Goal: Task Accomplishment & Management: Manage account settings

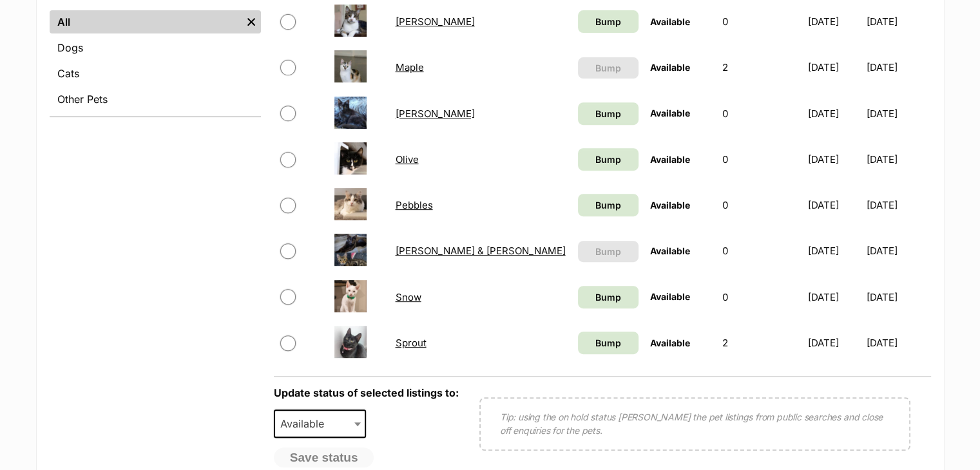
scroll to position [533, 0]
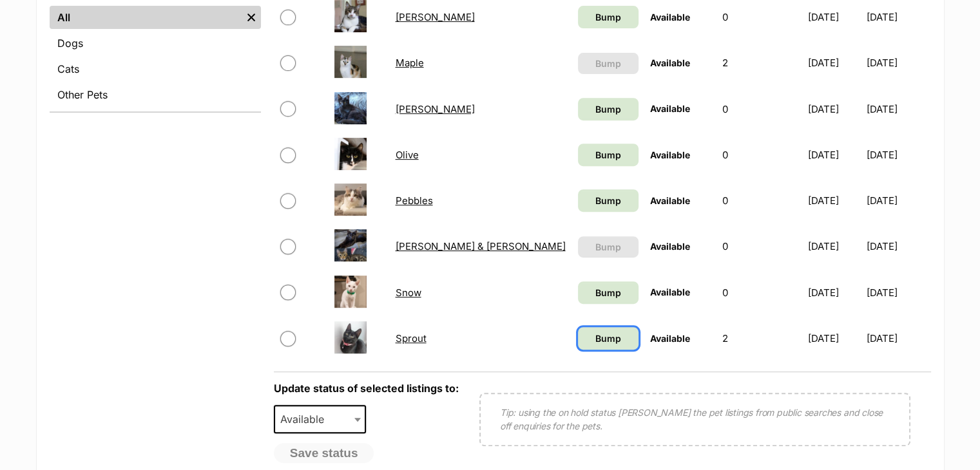
click at [578, 338] on link "Bump" at bounding box center [608, 338] width 61 height 23
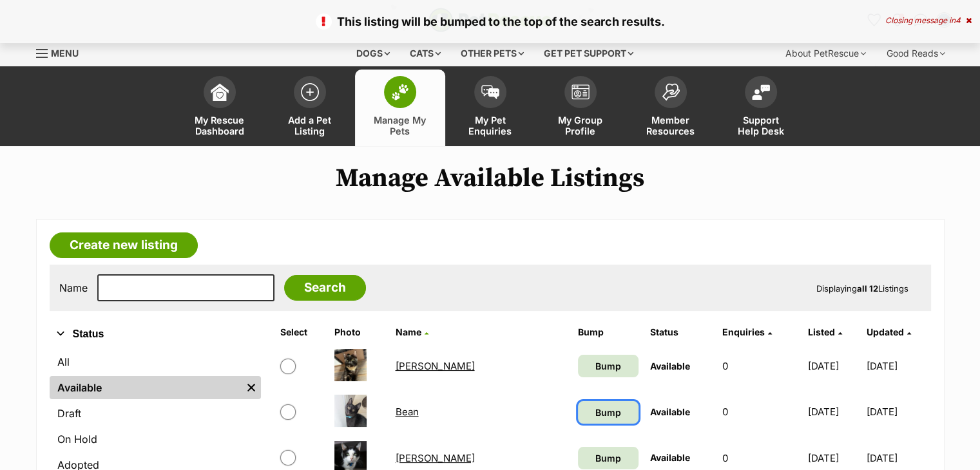
click at [595, 415] on span "Bump" at bounding box center [608, 413] width 26 height 14
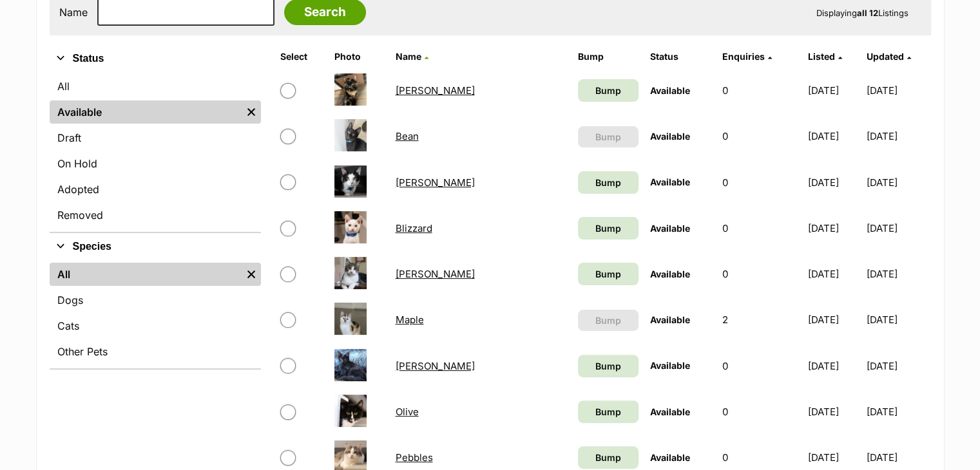
scroll to position [272, 0]
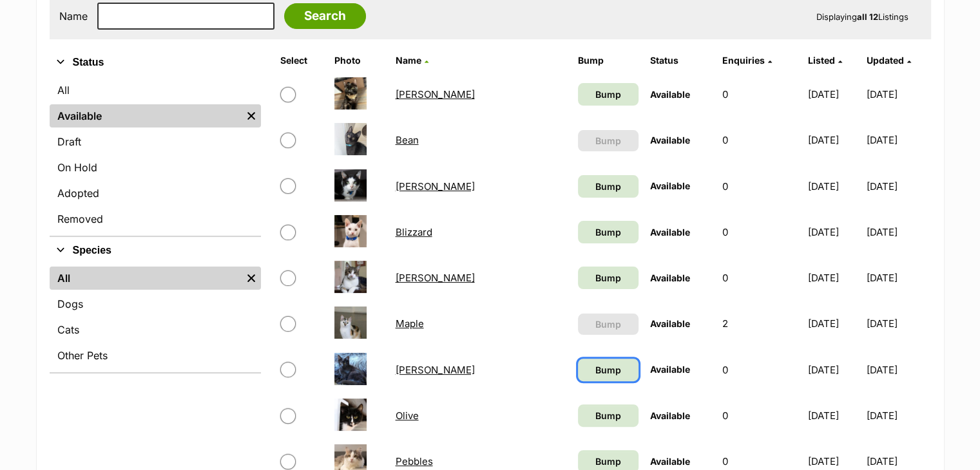
click at [578, 374] on link "Bump" at bounding box center [608, 370] width 61 height 23
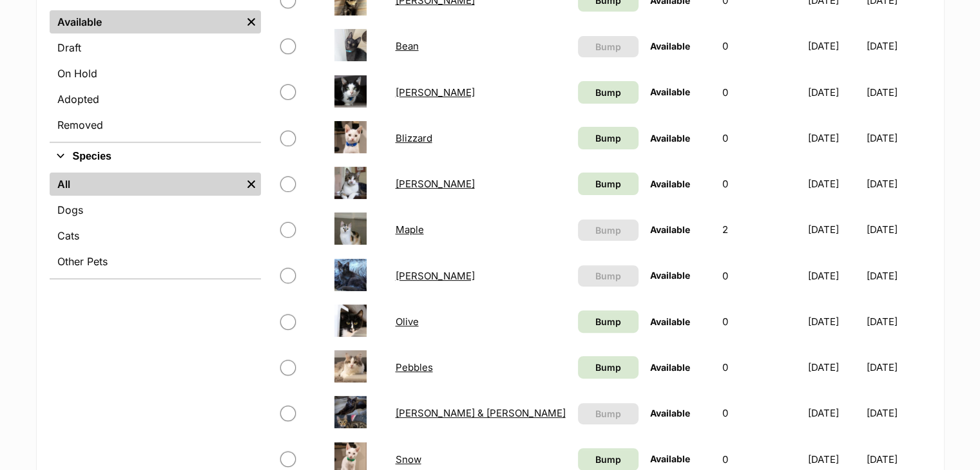
scroll to position [370, 0]
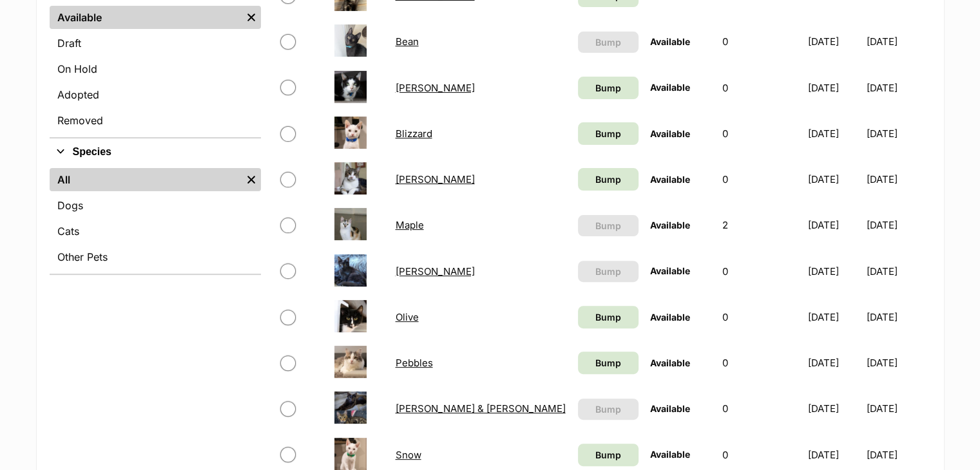
click at [428, 269] on link "Miles Davis" at bounding box center [434, 271] width 79 height 12
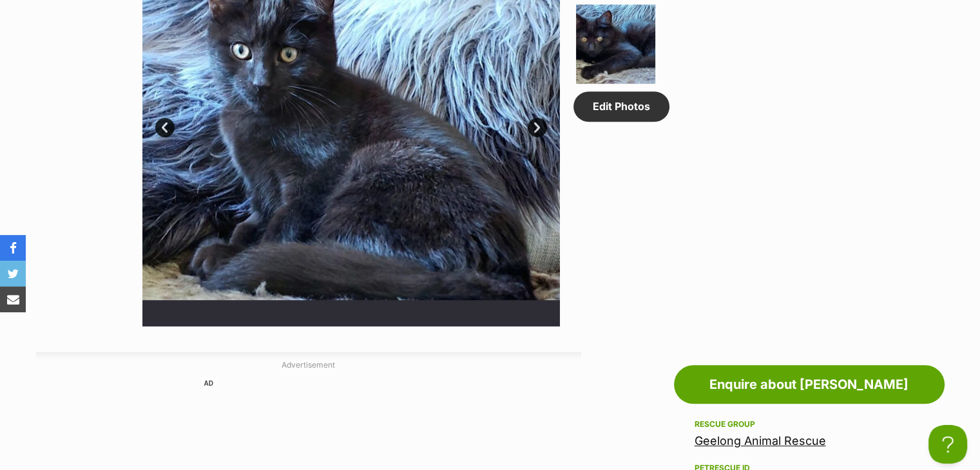
scroll to position [765, 0]
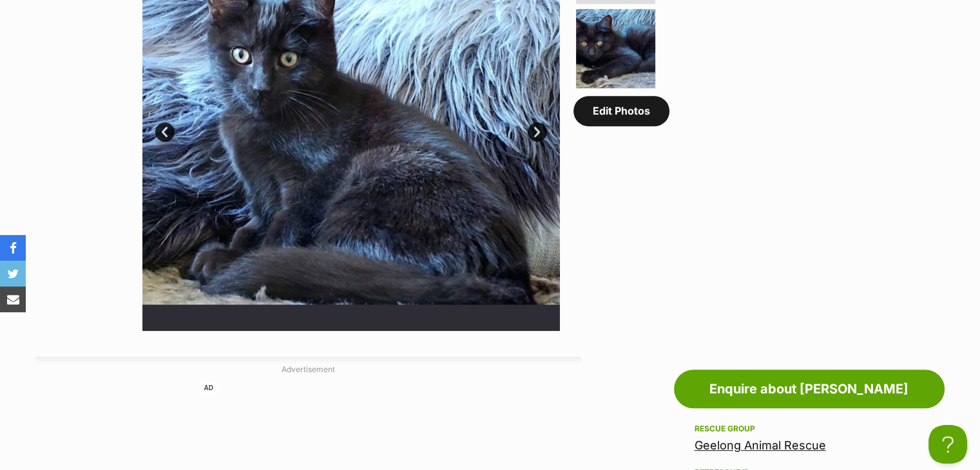
click at [606, 115] on link "Edit Photos" at bounding box center [621, 111] width 96 height 30
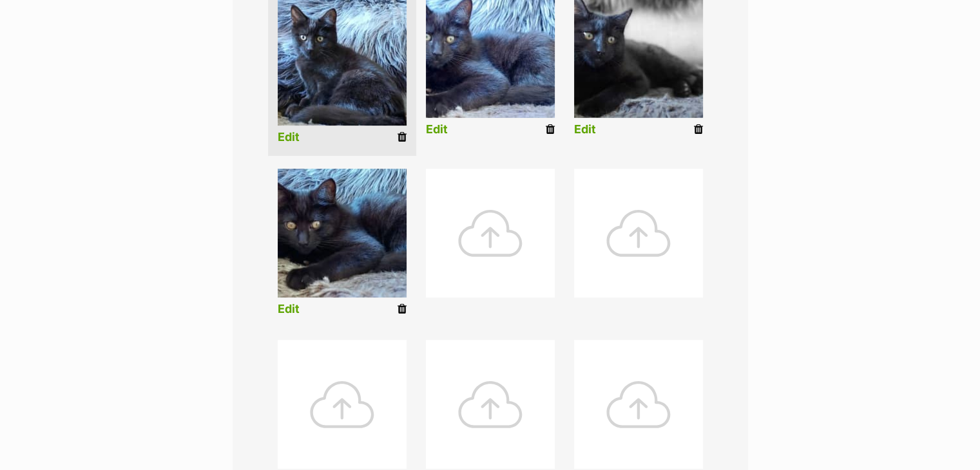
scroll to position [434, 0]
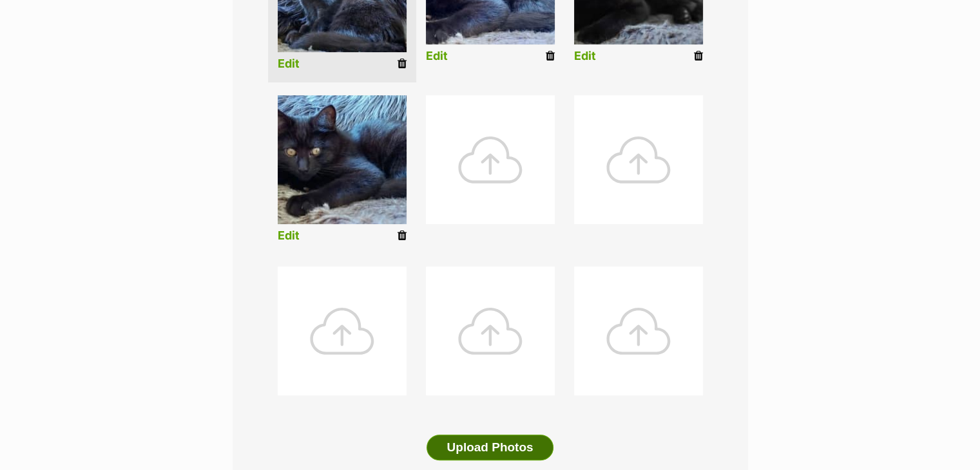
click at [470, 452] on button "Upload Photos" at bounding box center [489, 448] width 126 height 26
click at [481, 450] on button "Upload Photos" at bounding box center [489, 448] width 126 height 26
click at [405, 66] on icon at bounding box center [401, 64] width 9 height 12
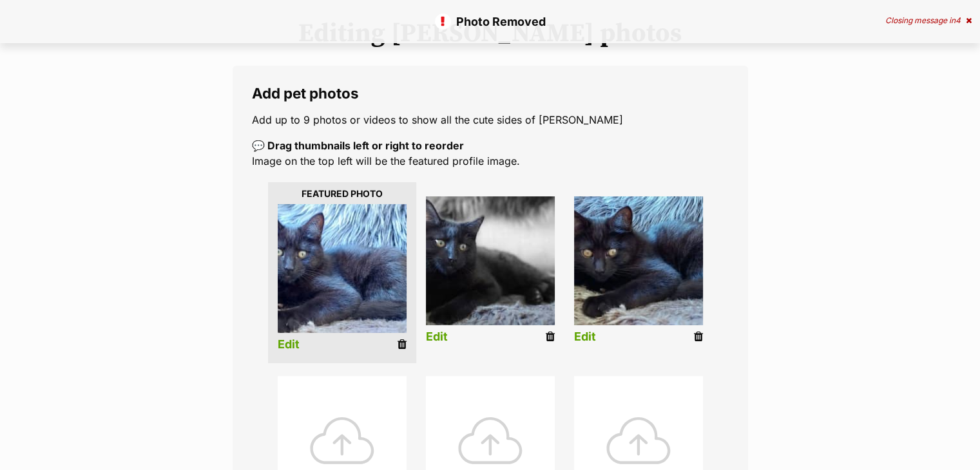
scroll to position [157, 0]
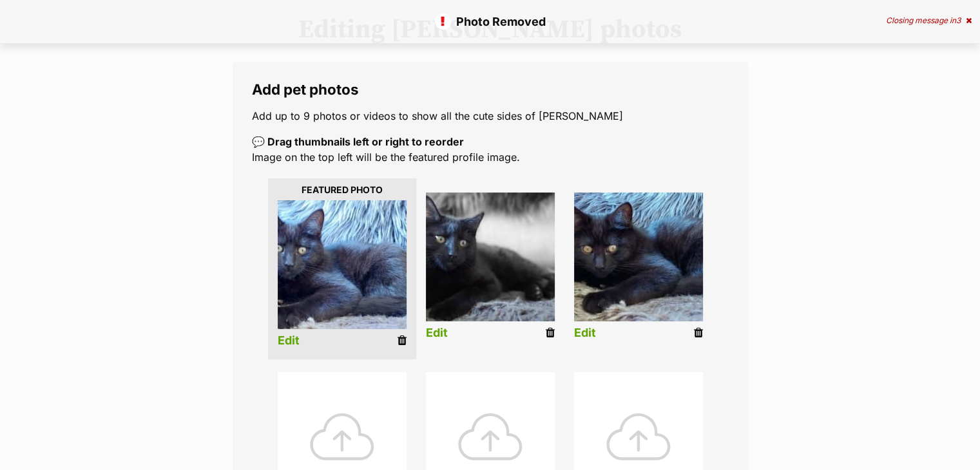
click at [401, 341] on icon at bounding box center [401, 341] width 9 height 12
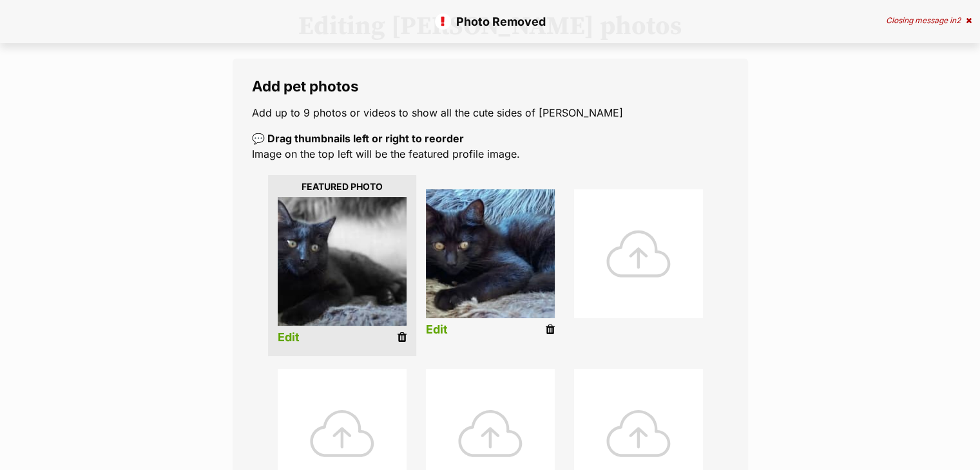
scroll to position [218, 0]
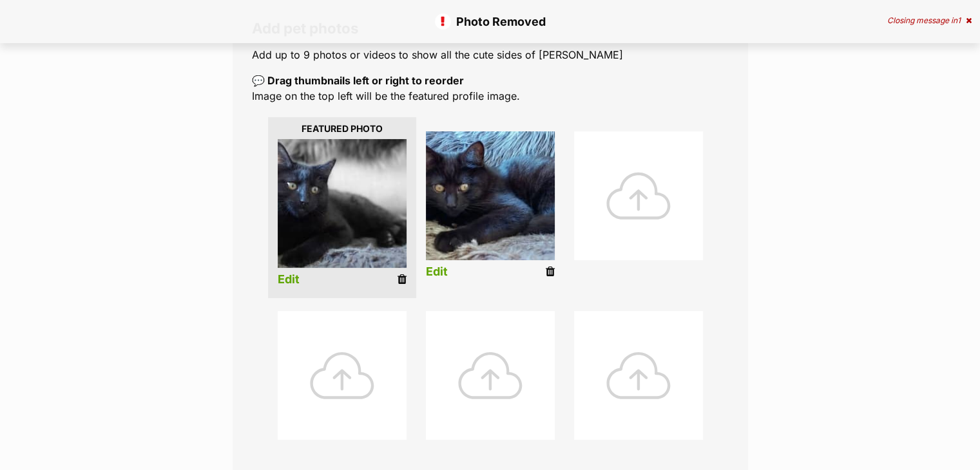
click at [547, 271] on icon at bounding box center [550, 272] width 9 height 12
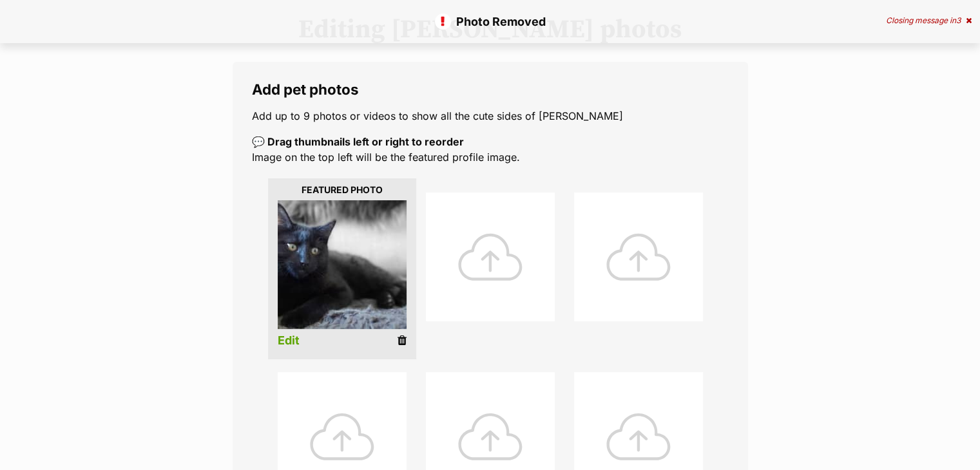
scroll to position [159, 0]
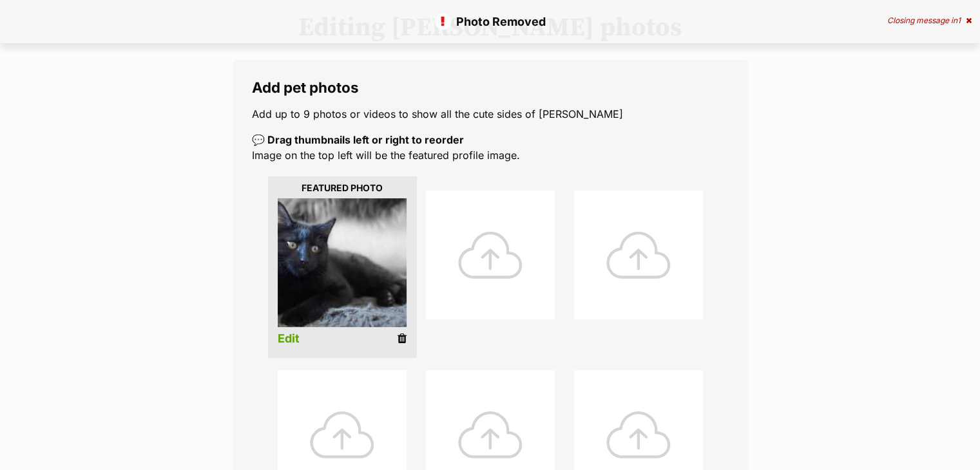
click at [403, 334] on icon at bounding box center [401, 339] width 9 height 12
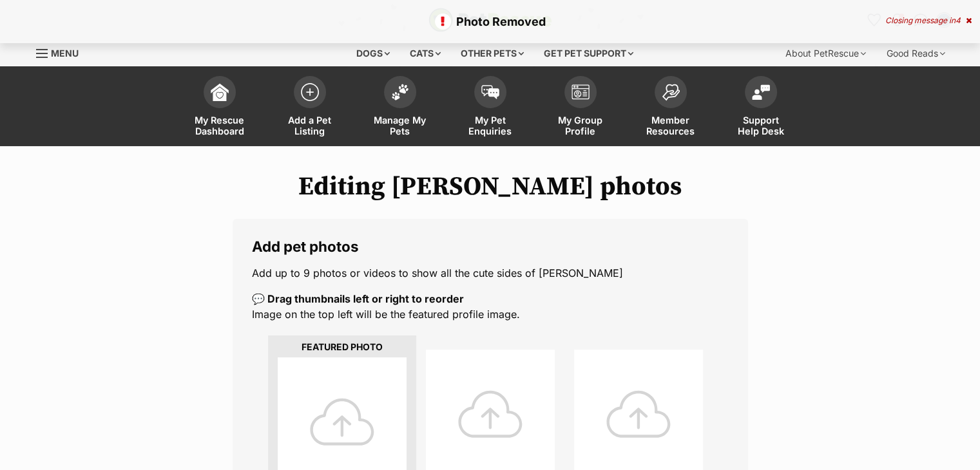
click at [337, 397] on div at bounding box center [342, 422] width 129 height 129
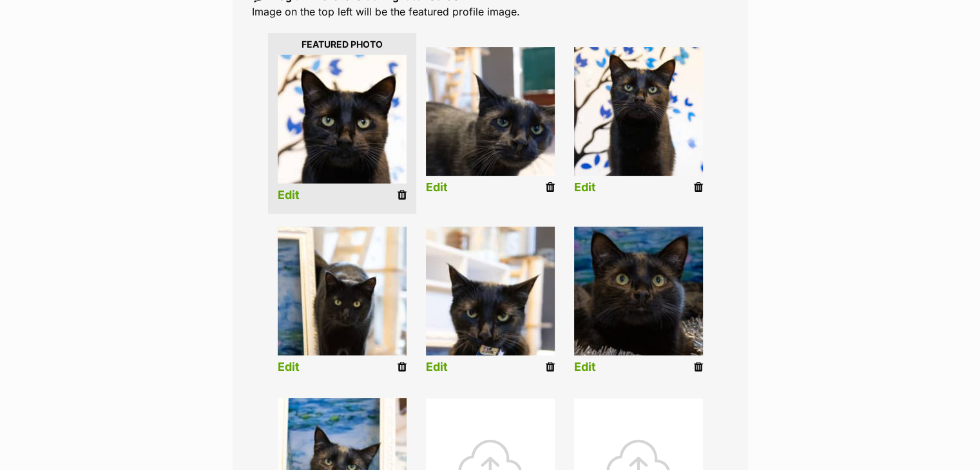
scroll to position [305, 0]
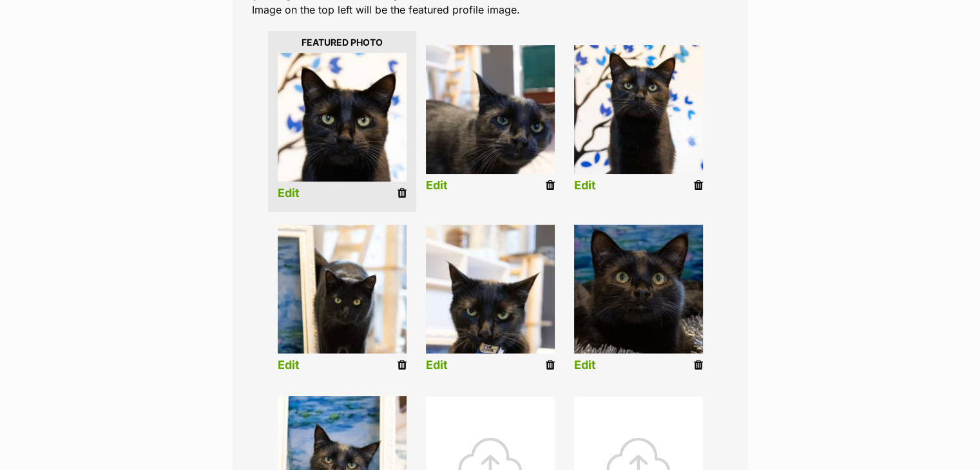
click at [292, 192] on link "Edit" at bounding box center [289, 194] width 22 height 14
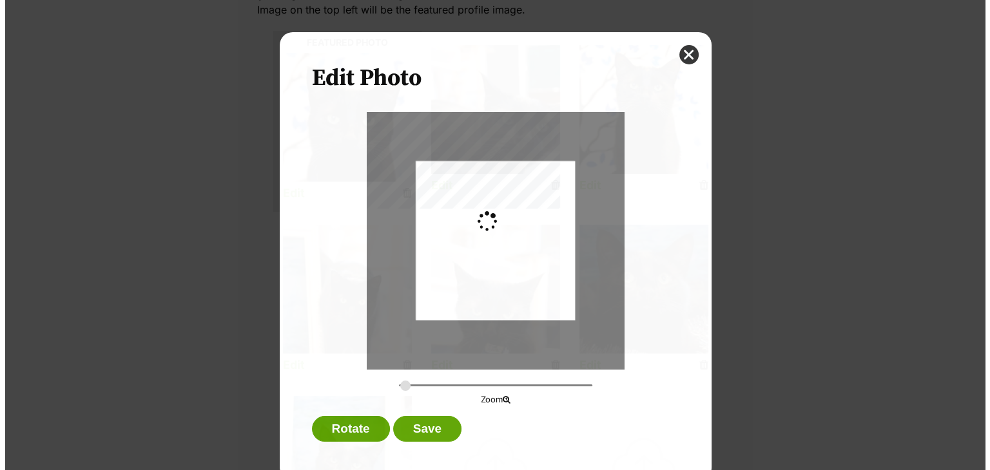
scroll to position [0, 0]
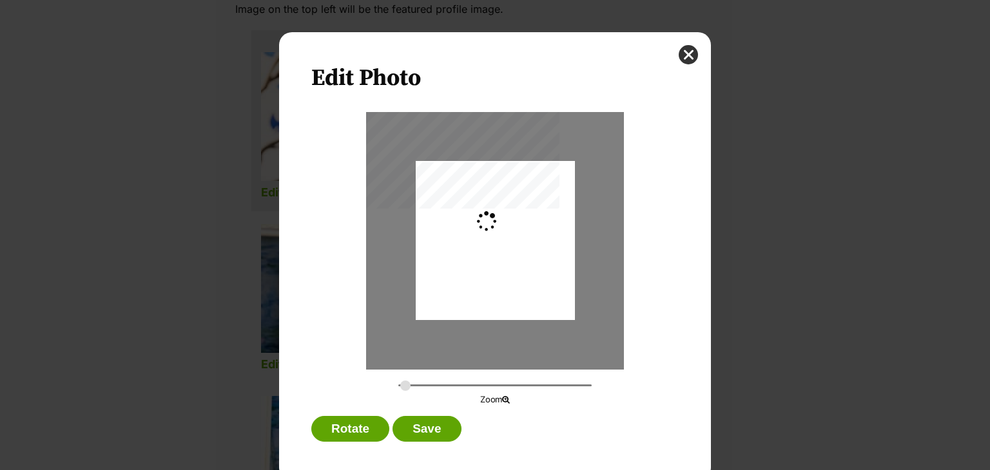
type input "0.2744"
drag, startPoint x: 502, startPoint y: 234, endPoint x: 504, endPoint y: 261, distance: 26.4
click at [504, 261] on div "Dialog Window - Close (Press escape to close)" at bounding box center [495, 267] width 159 height 239
click at [409, 429] on button "Save" at bounding box center [426, 429] width 68 height 26
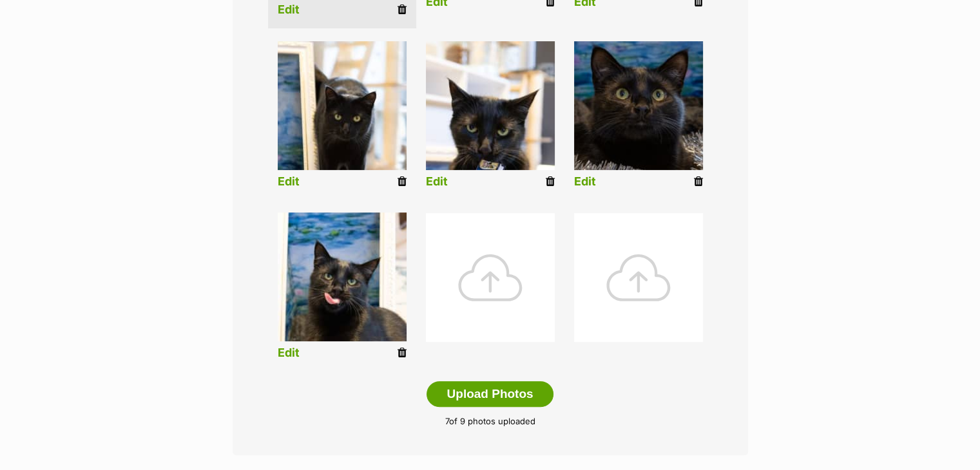
scroll to position [508, 0]
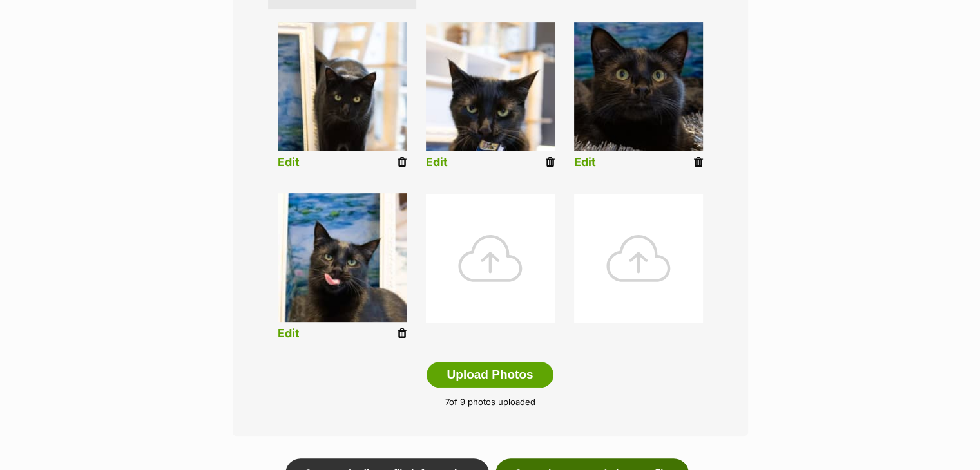
click at [591, 459] on link "Save changes and view profile" at bounding box center [591, 474] width 193 height 30
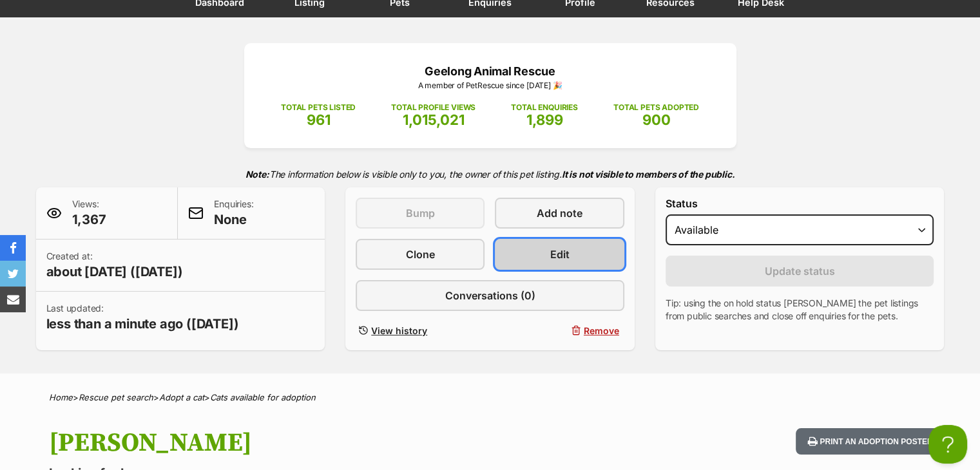
click at [544, 242] on link "Edit" at bounding box center [559, 254] width 129 height 31
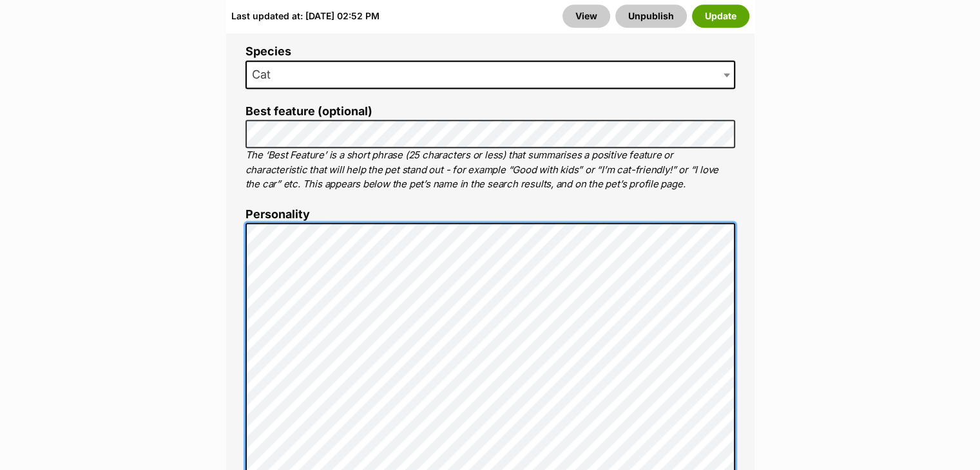
scroll to position [578, 0]
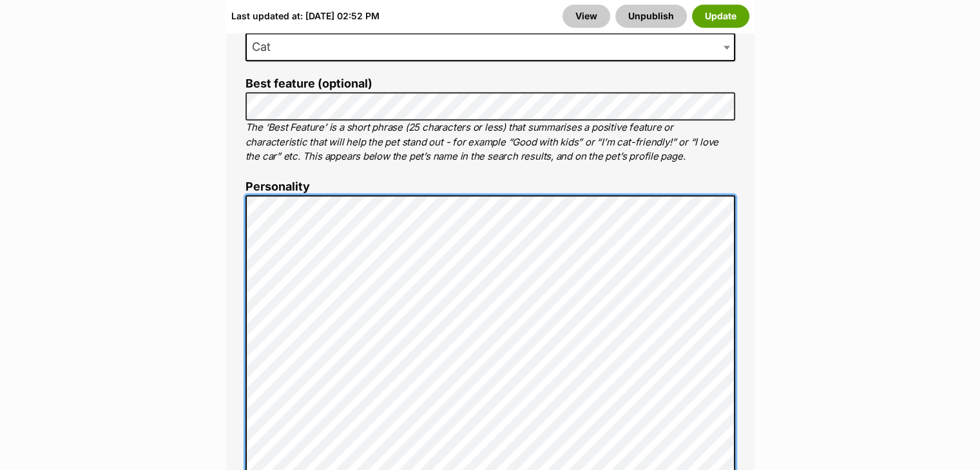
scroll to position [702, 0]
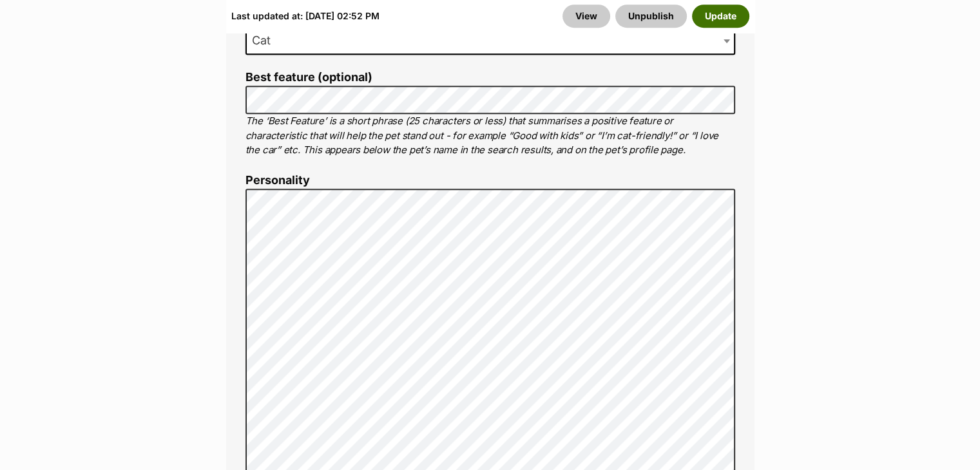
click at [730, 18] on button "Update" at bounding box center [720, 16] width 57 height 23
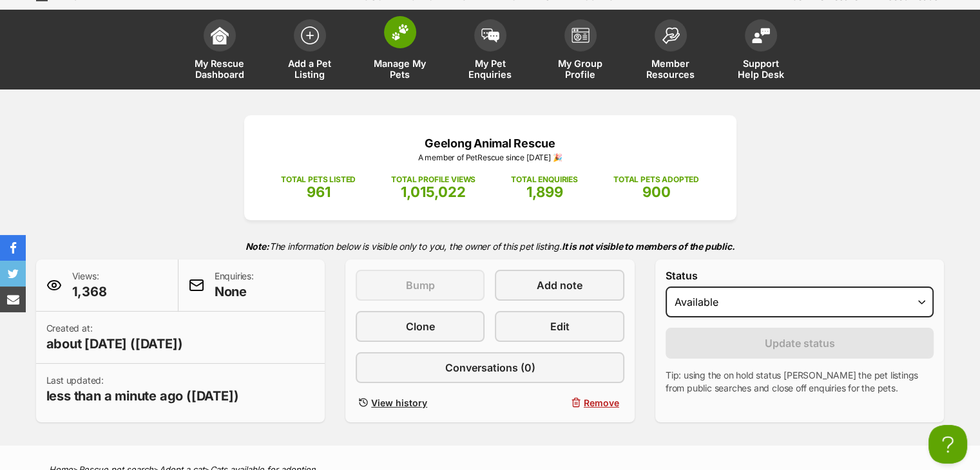
click at [412, 40] on span at bounding box center [400, 32] width 32 height 32
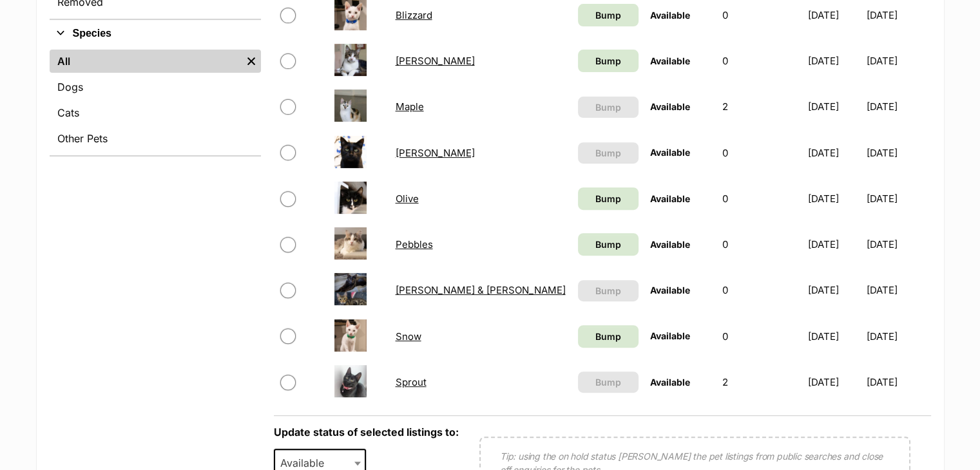
scroll to position [497, 0]
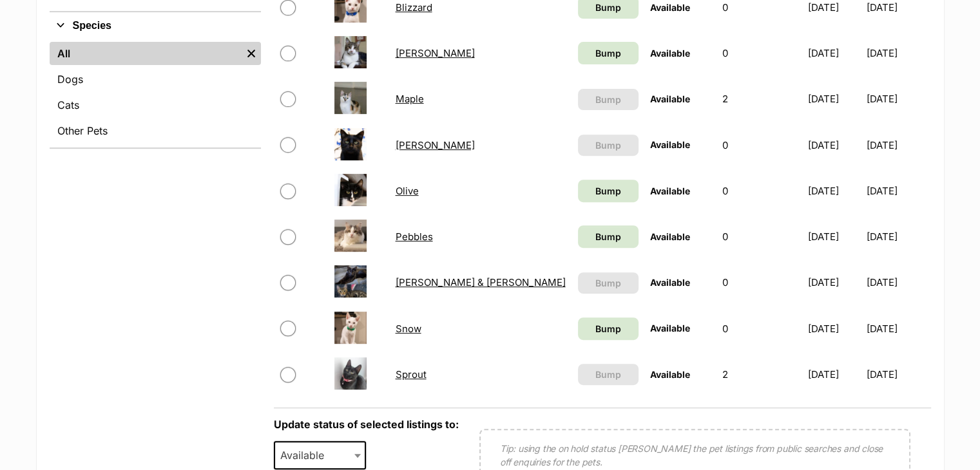
click at [402, 330] on link "Snow" at bounding box center [408, 329] width 26 height 12
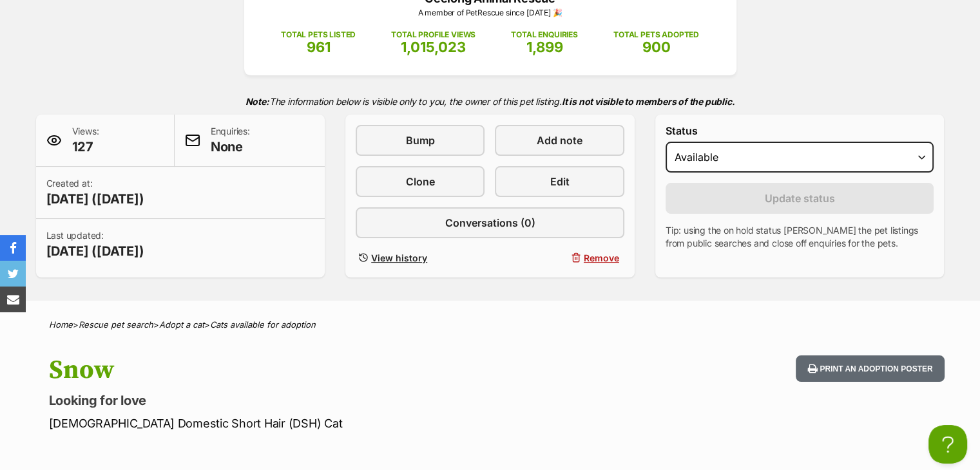
scroll to position [247, 0]
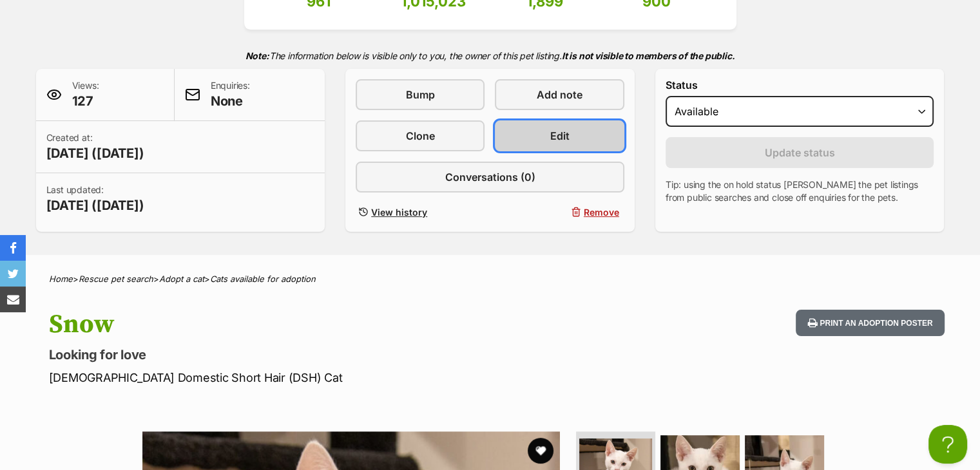
click at [555, 128] on span "Edit" at bounding box center [559, 135] width 19 height 15
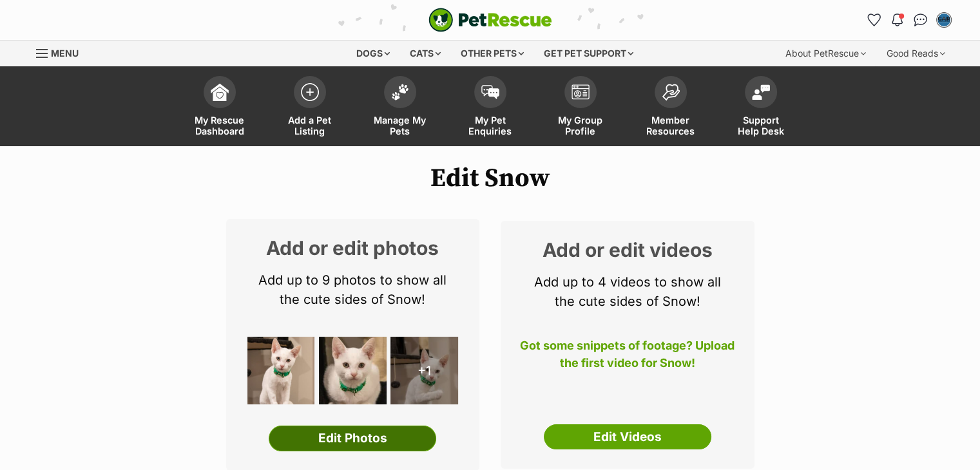
click at [363, 441] on link "Edit Photos" at bounding box center [352, 439] width 167 height 26
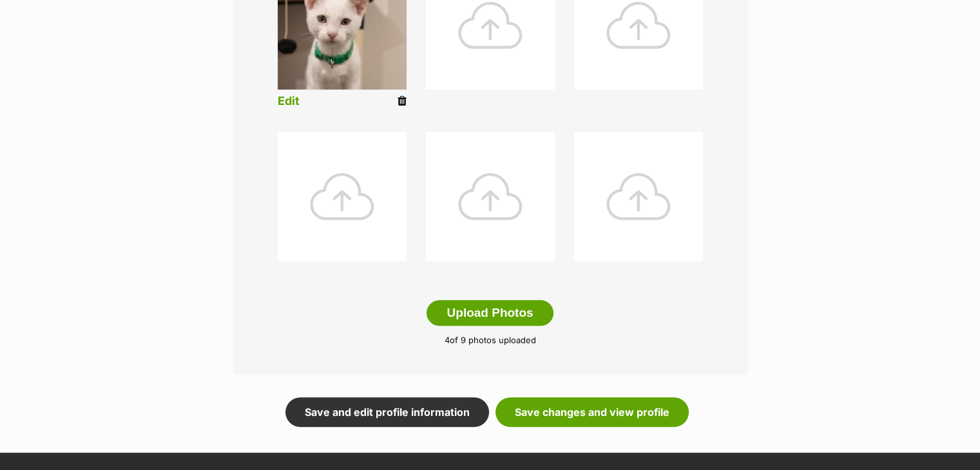
scroll to position [571, 0]
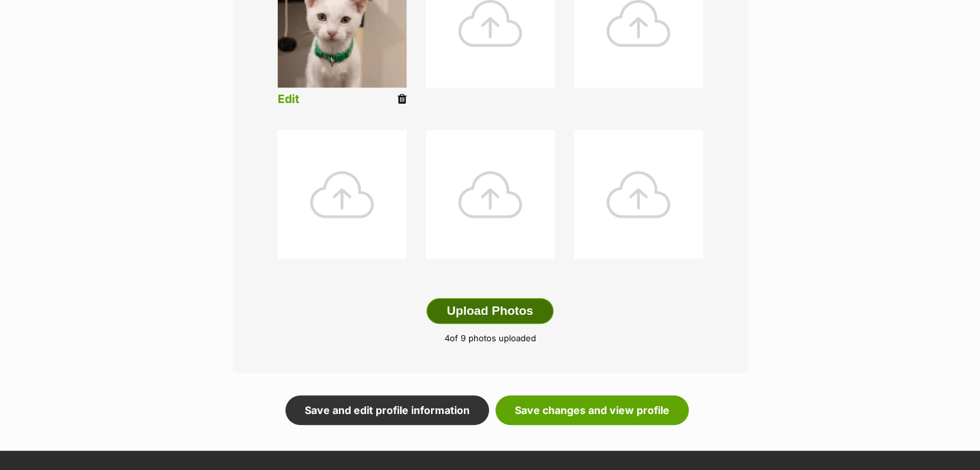
click at [497, 307] on button "Upload Photos" at bounding box center [489, 311] width 126 height 26
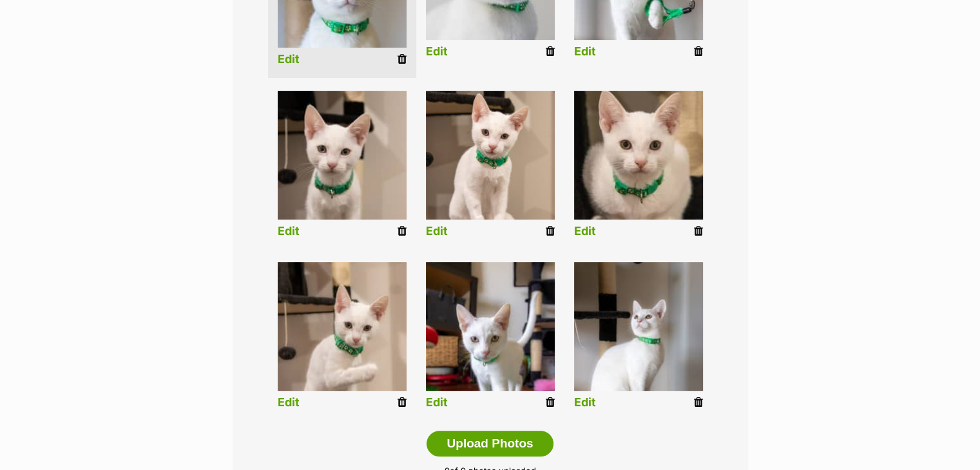
scroll to position [441, 0]
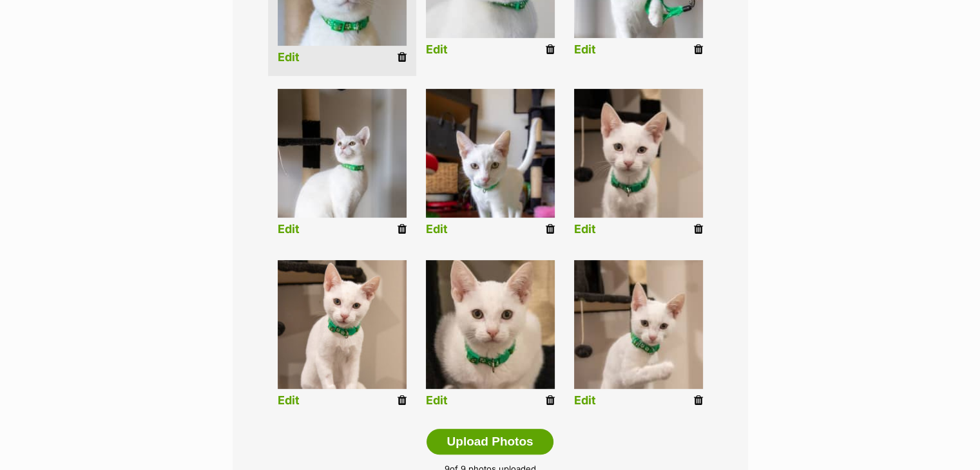
click at [286, 223] on link "Edit" at bounding box center [289, 230] width 22 height 14
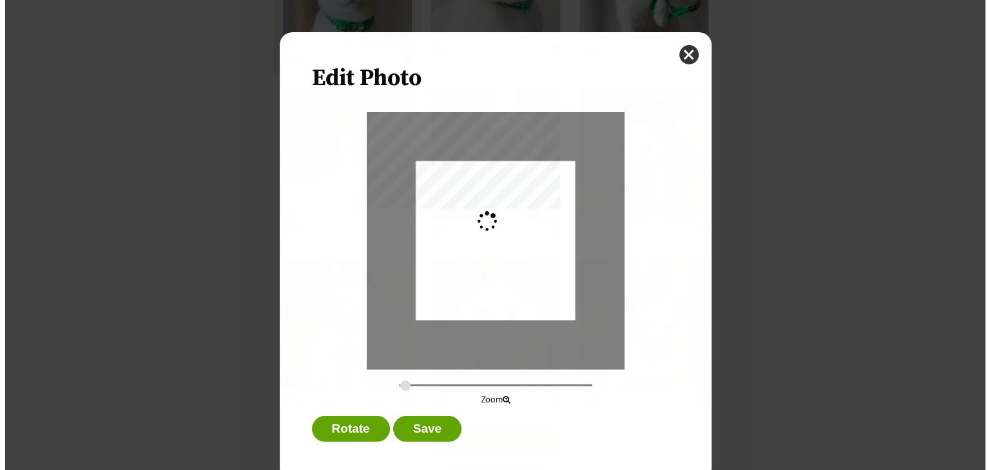
scroll to position [0, 0]
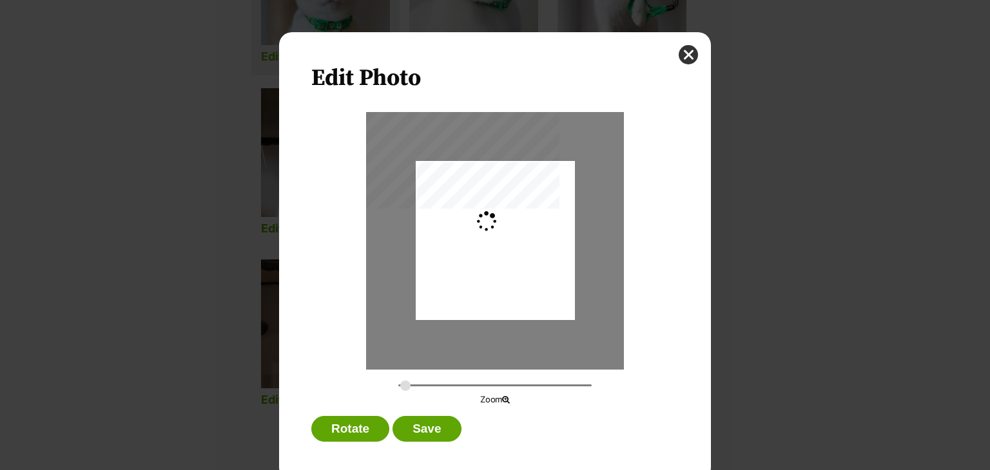
type input "0.2744"
click at [515, 244] on div "Dialog Window - Close (Press escape to close)" at bounding box center [495, 236] width 159 height 239
click at [417, 431] on button "Save" at bounding box center [426, 429] width 68 height 26
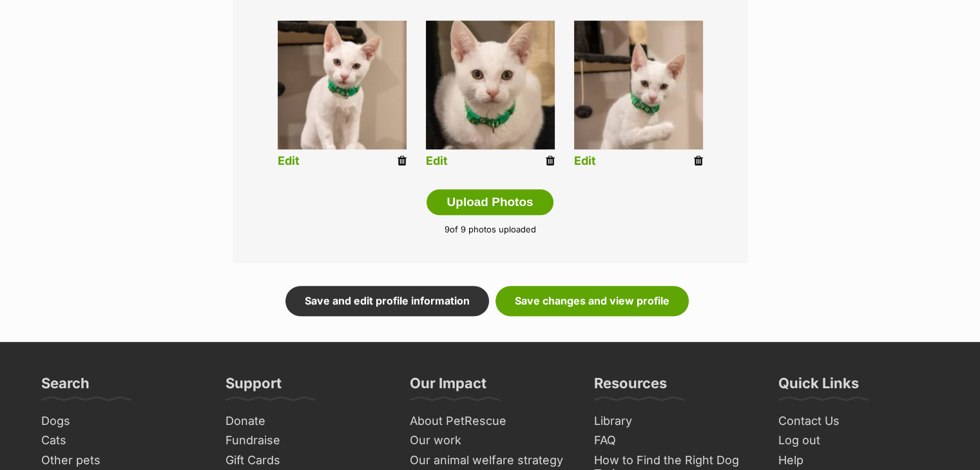
scroll to position [709, 0]
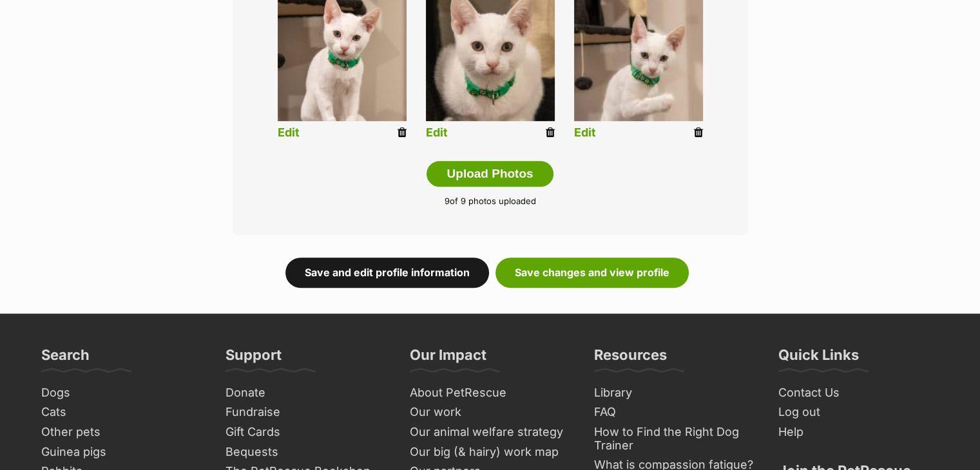
click at [435, 272] on link "Save and edit profile information" at bounding box center [387, 273] width 204 height 30
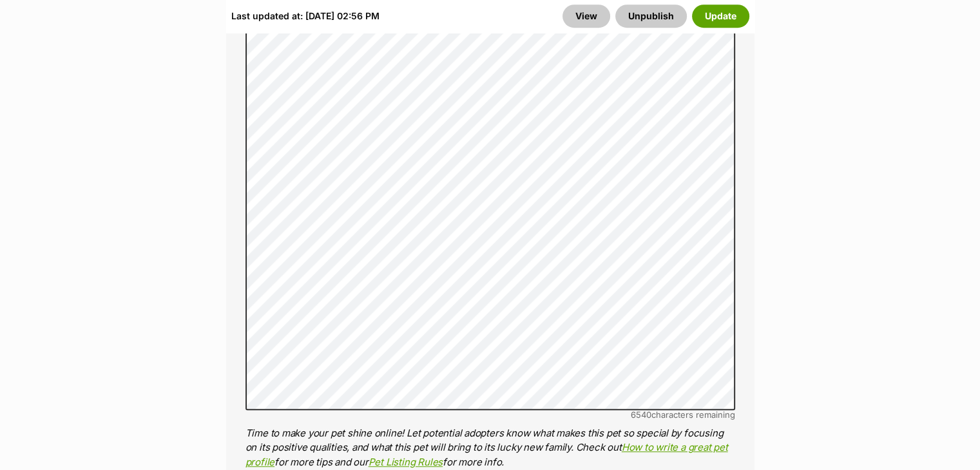
scroll to position [836, 0]
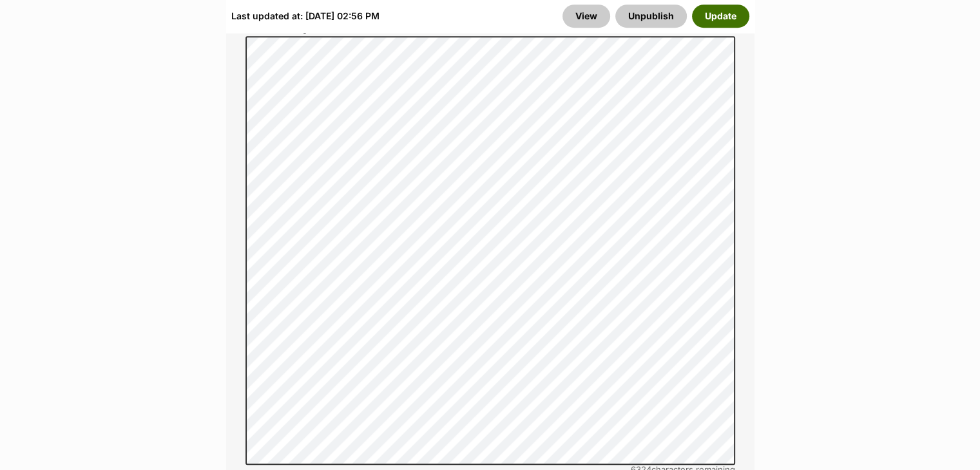
click at [717, 19] on button "Update" at bounding box center [720, 16] width 57 height 23
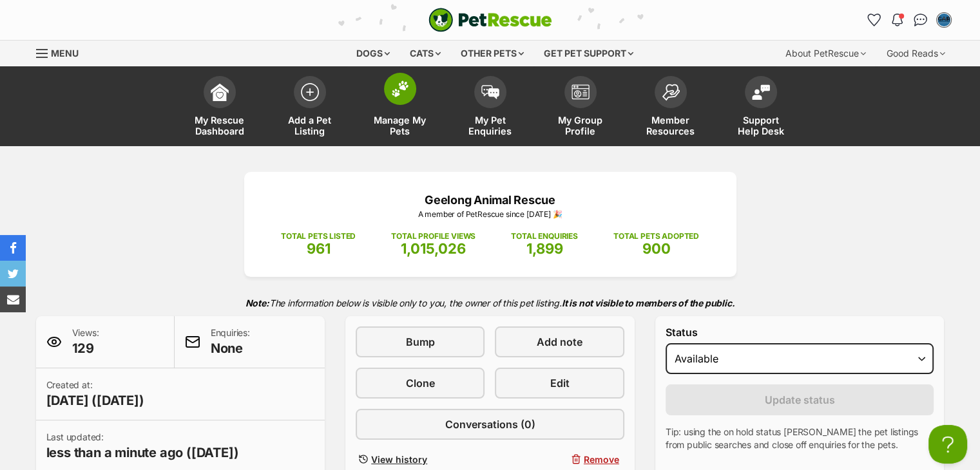
click at [403, 93] on img at bounding box center [400, 89] width 18 height 17
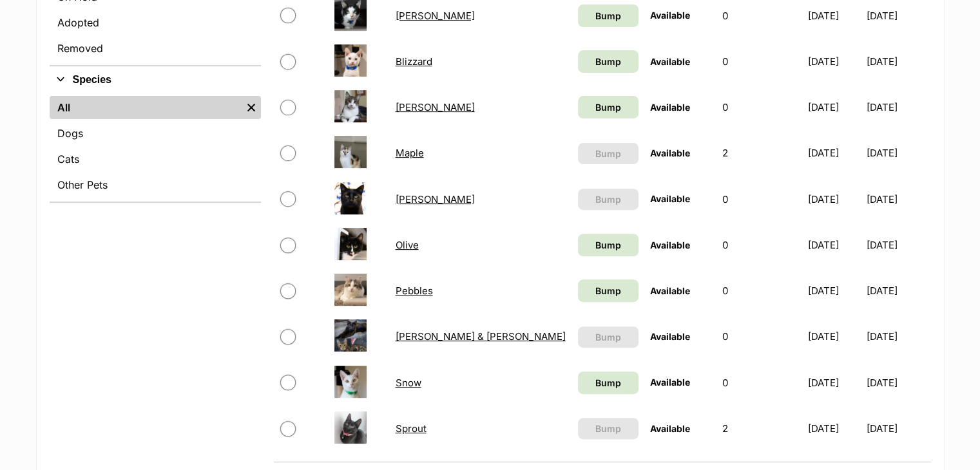
scroll to position [425, 0]
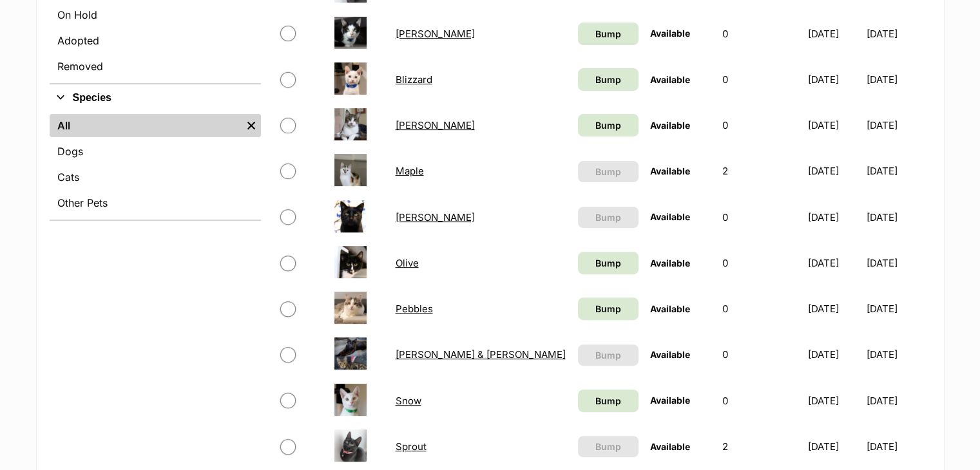
click at [418, 75] on link "Blizzard" at bounding box center [413, 79] width 37 height 12
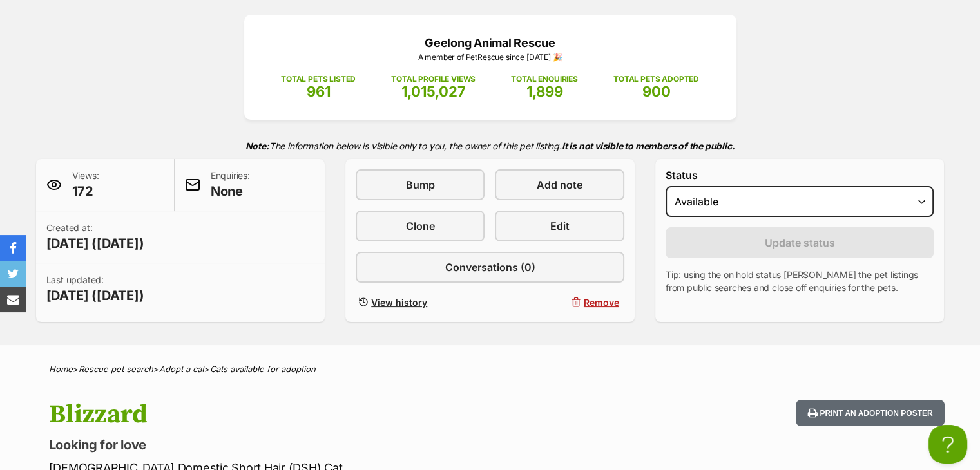
scroll to position [146, 0]
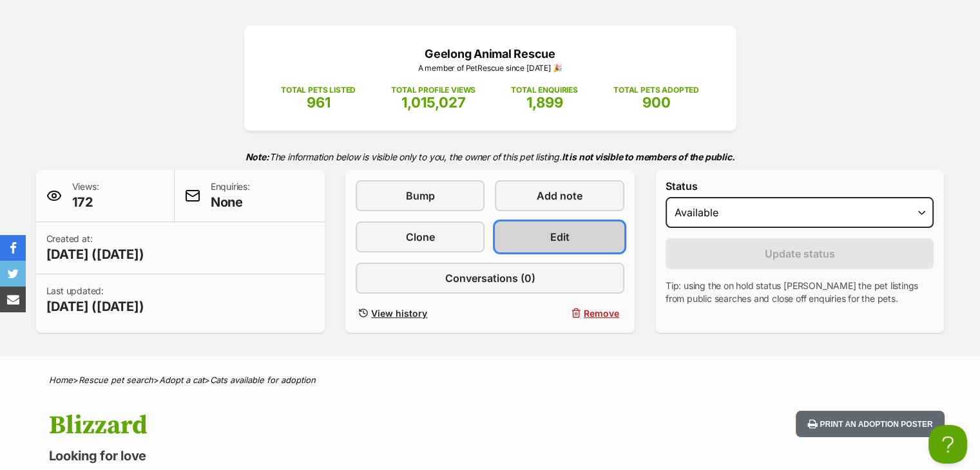
click at [562, 226] on link "Edit" at bounding box center [559, 237] width 129 height 31
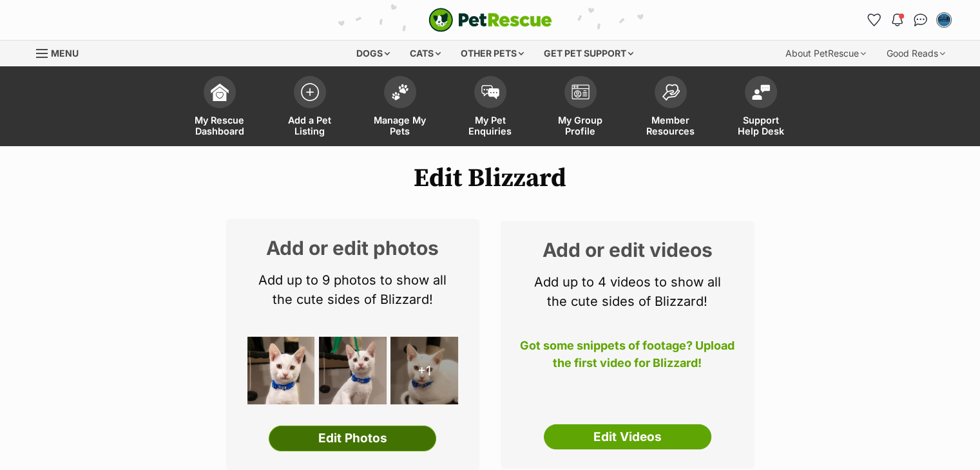
click at [398, 441] on link "Edit Photos" at bounding box center [352, 439] width 167 height 26
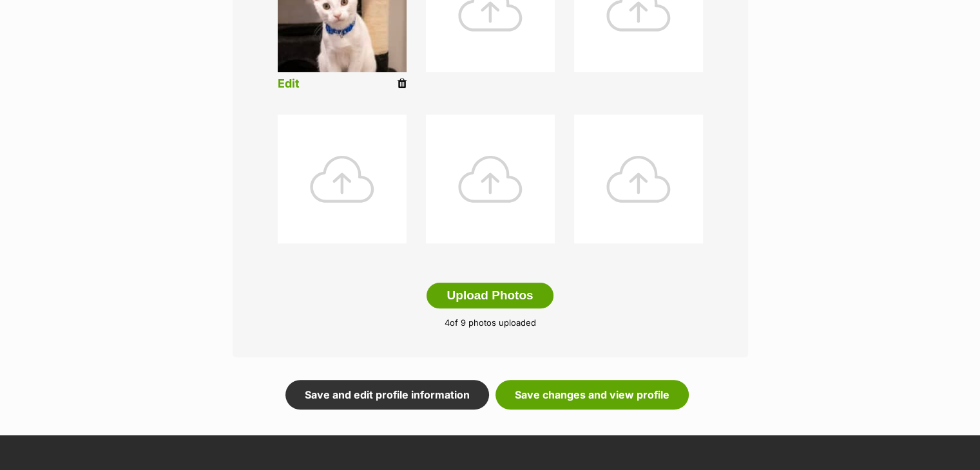
scroll to position [603, 0]
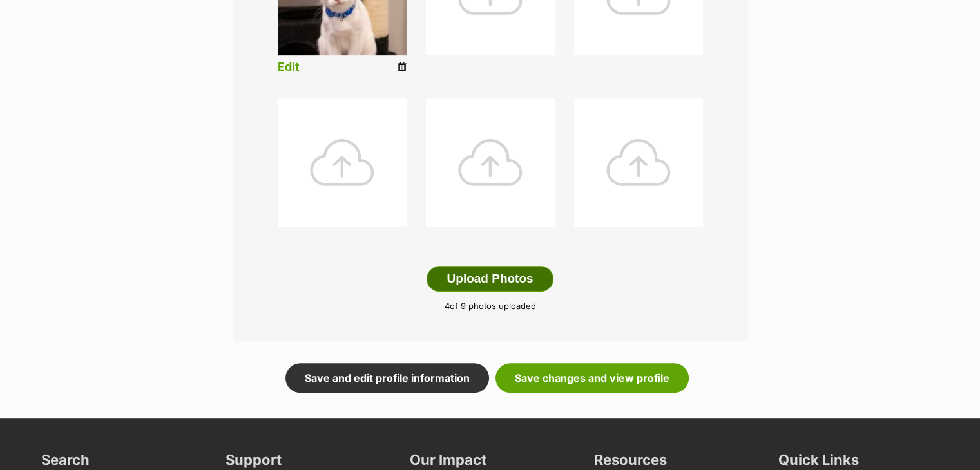
click at [480, 271] on button "Upload Photos" at bounding box center [489, 279] width 126 height 26
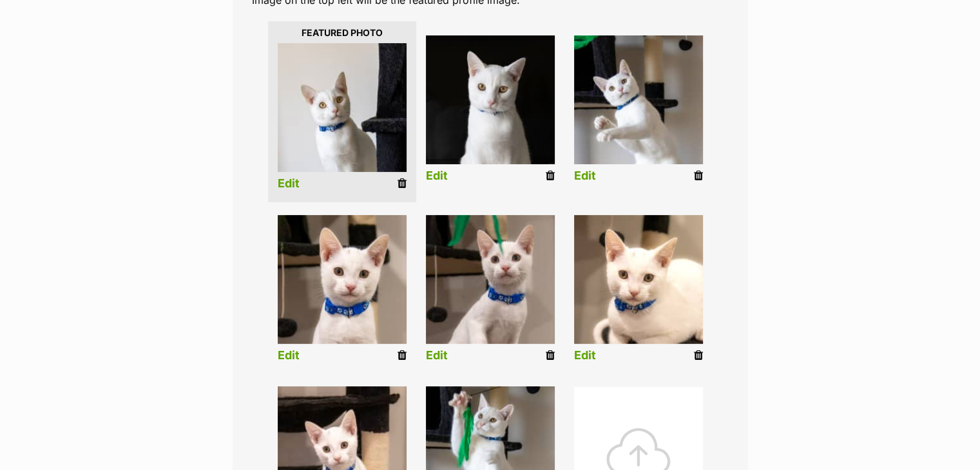
scroll to position [309, 0]
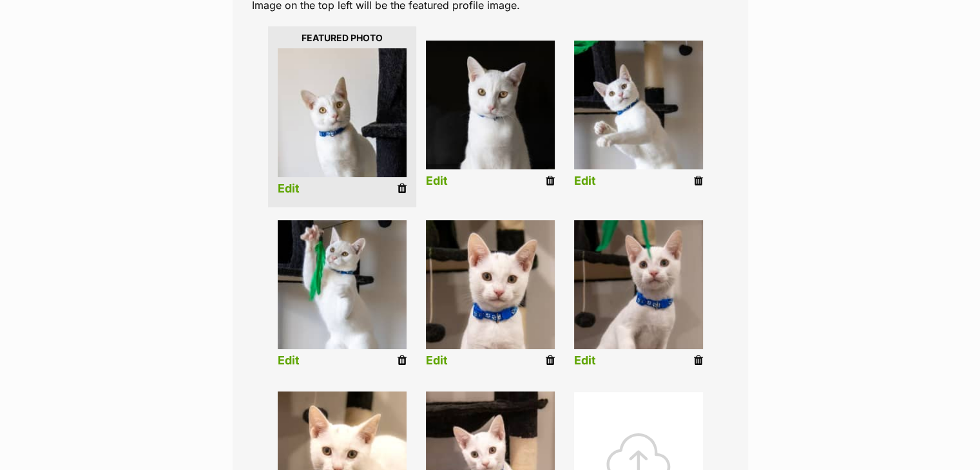
click at [294, 186] on link "Edit" at bounding box center [289, 189] width 22 height 14
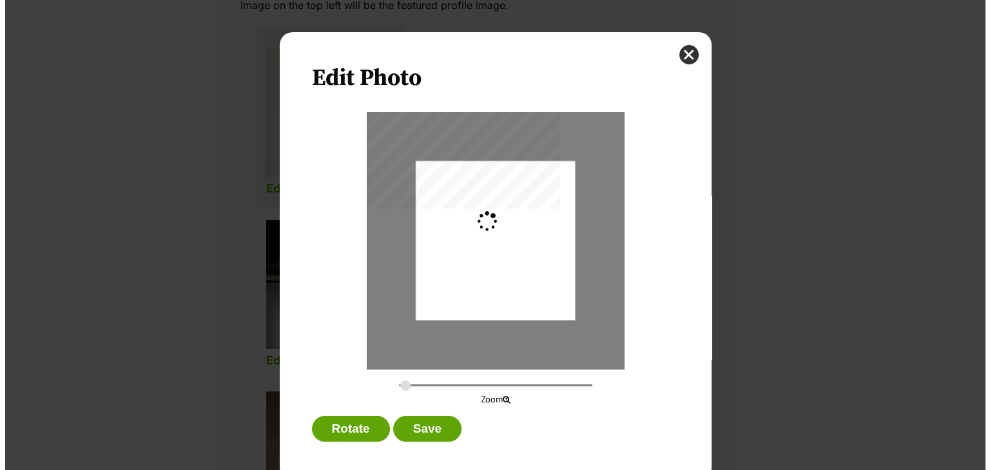
scroll to position [0, 0]
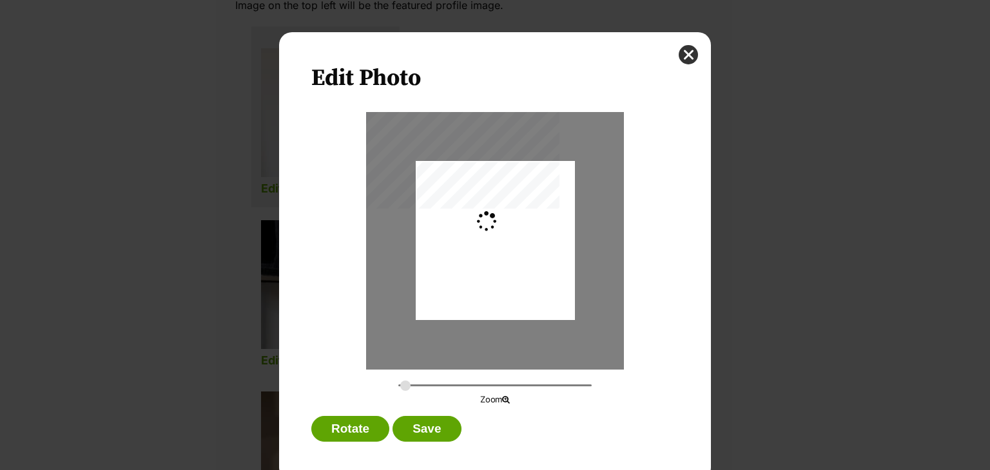
type input "0.2744"
drag, startPoint x: 527, startPoint y: 233, endPoint x: 527, endPoint y: 245, distance: 12.9
click at [527, 245] on div "Dialog Window - Close (Press escape to close)" at bounding box center [495, 253] width 159 height 239
click at [432, 426] on button "Save" at bounding box center [426, 429] width 68 height 26
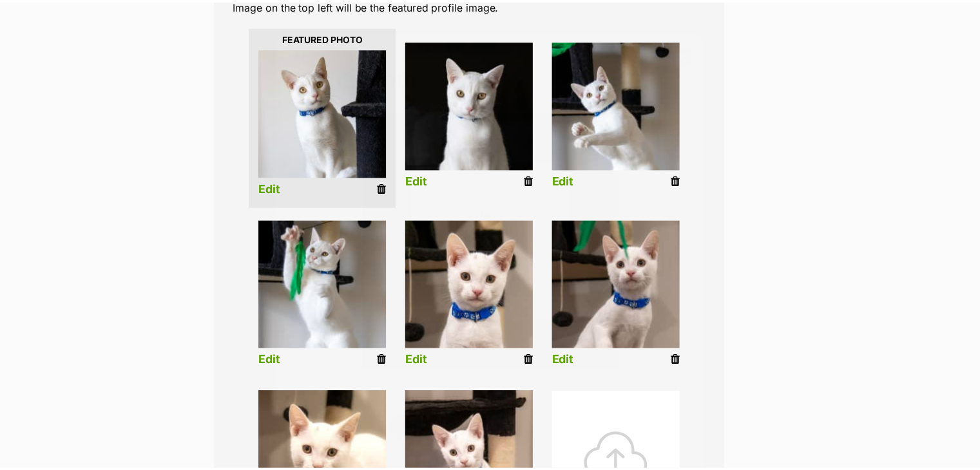
scroll to position [309, 0]
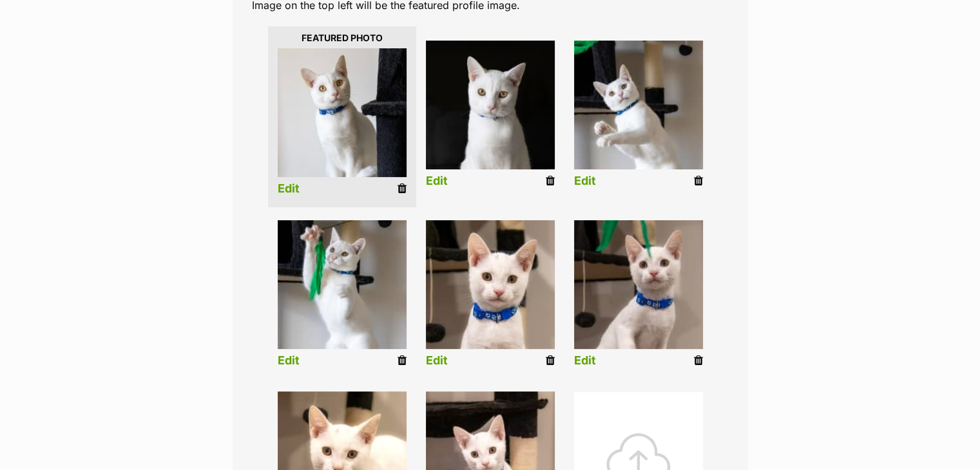
click at [437, 186] on link "Edit" at bounding box center [437, 182] width 22 height 14
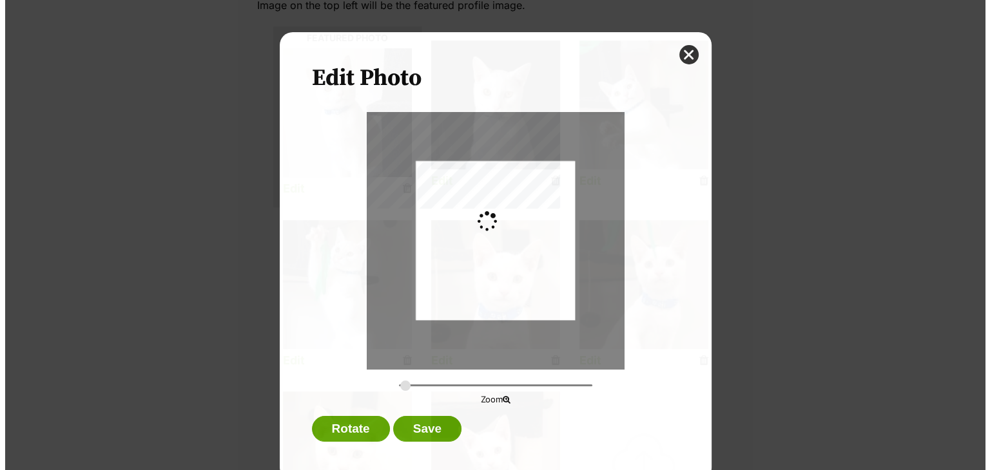
scroll to position [0, 0]
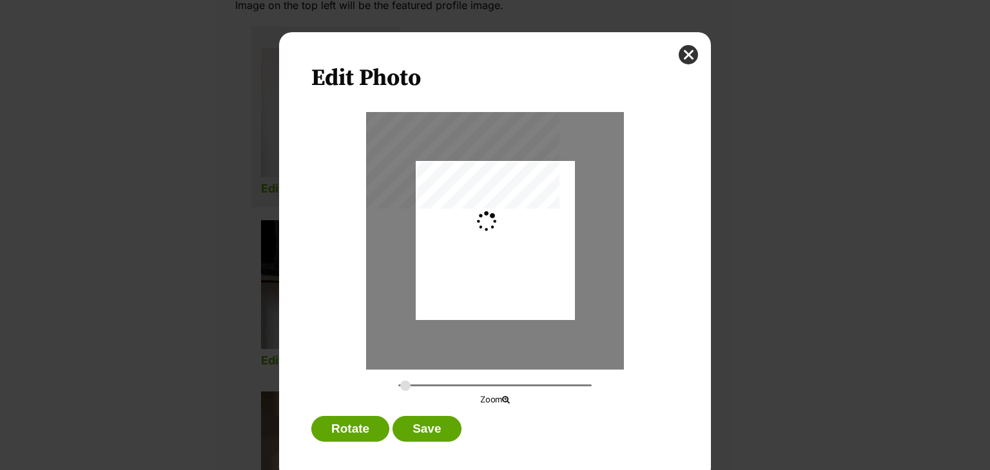
type input "0.2744"
drag, startPoint x: 496, startPoint y: 251, endPoint x: 495, endPoint y: 281, distance: 29.7
click at [495, 281] on div "Dialog Window - Close (Press escape to close)" at bounding box center [495, 270] width 159 height 239
click at [433, 426] on button "Save" at bounding box center [426, 429] width 68 height 26
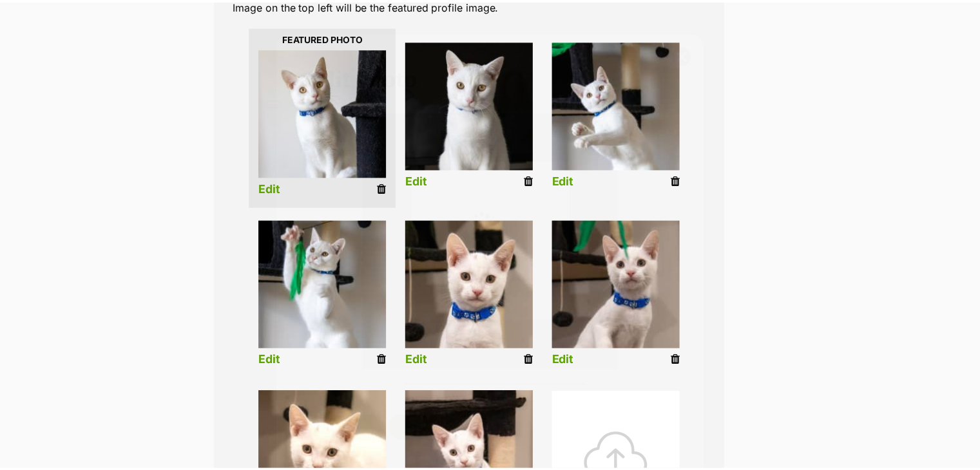
scroll to position [309, 0]
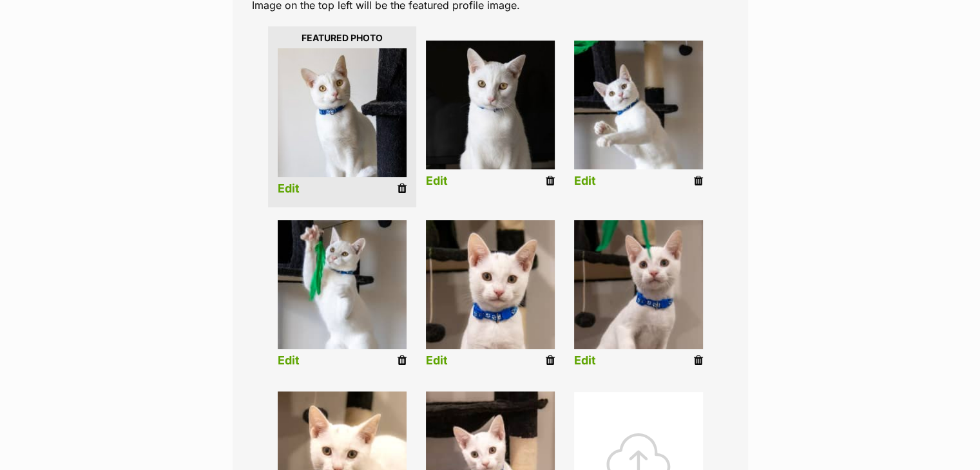
click at [590, 184] on link "Edit" at bounding box center [585, 182] width 22 height 14
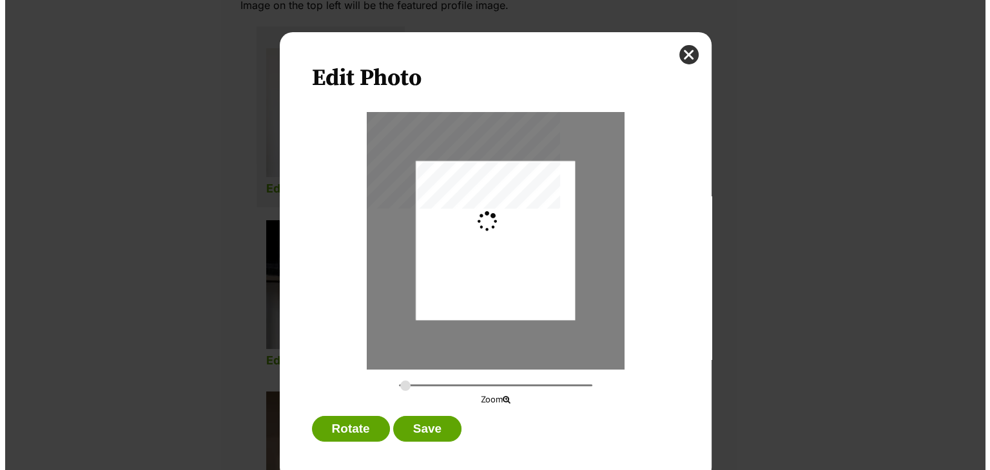
scroll to position [0, 0]
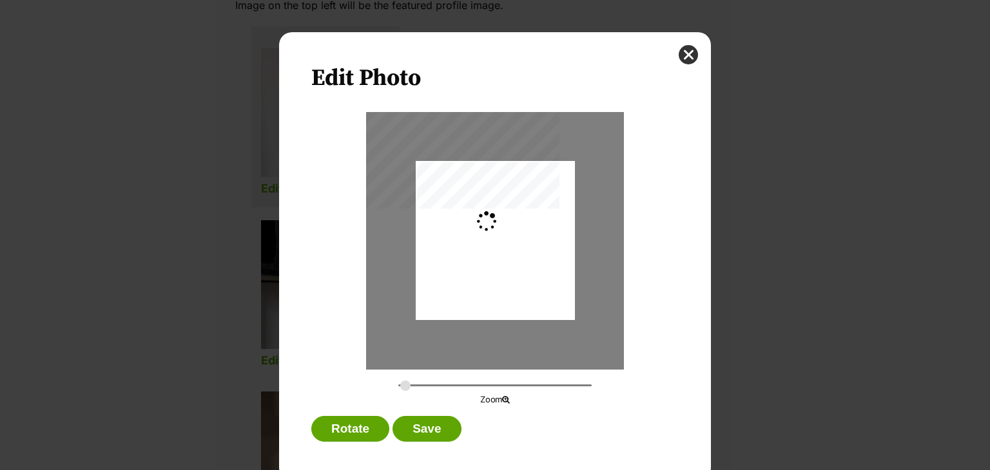
type input "0.2744"
drag, startPoint x: 490, startPoint y: 198, endPoint x: 492, endPoint y: 221, distance: 22.6
click at [492, 221] on div "Dialog Window - Close (Press escape to close)" at bounding box center [495, 263] width 159 height 239
click at [417, 434] on button "Save" at bounding box center [426, 429] width 68 height 26
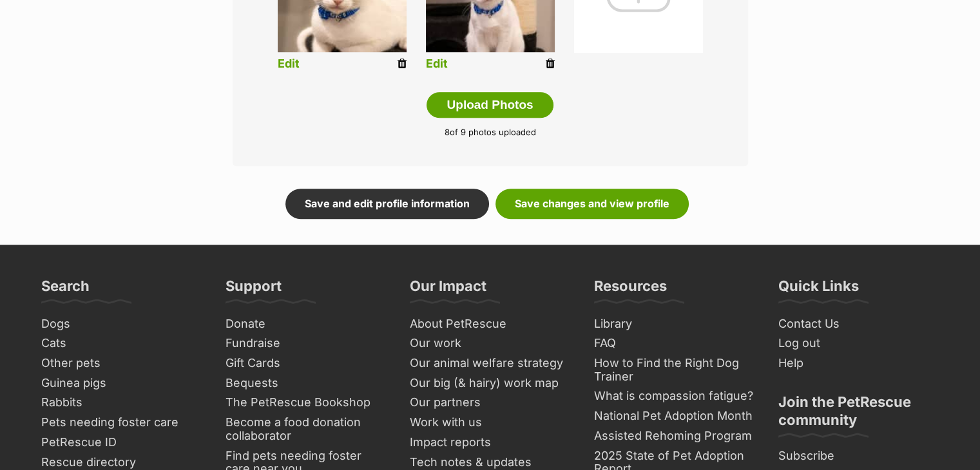
scroll to position [780, 0]
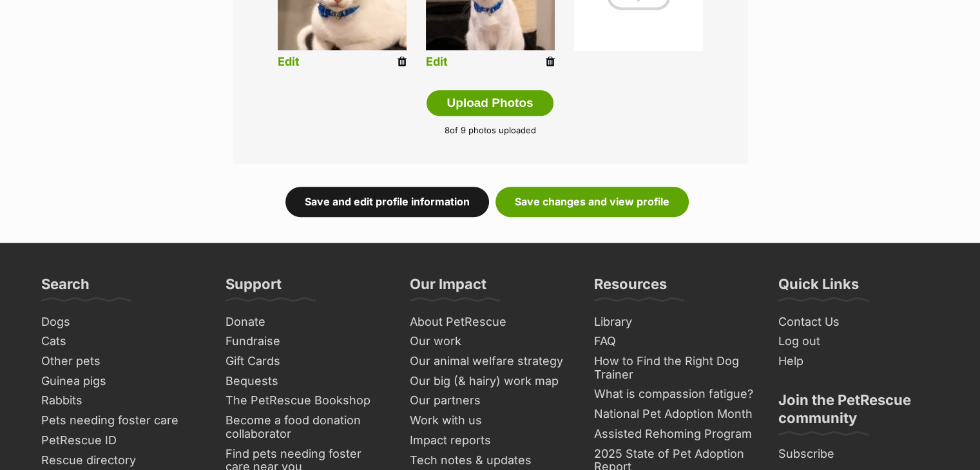
click at [449, 199] on link "Save and edit profile information" at bounding box center [387, 202] width 204 height 30
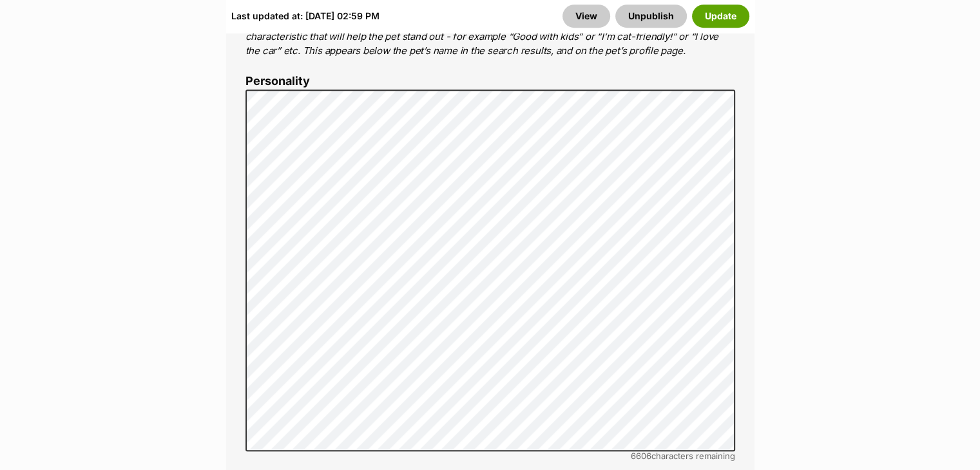
scroll to position [840, 0]
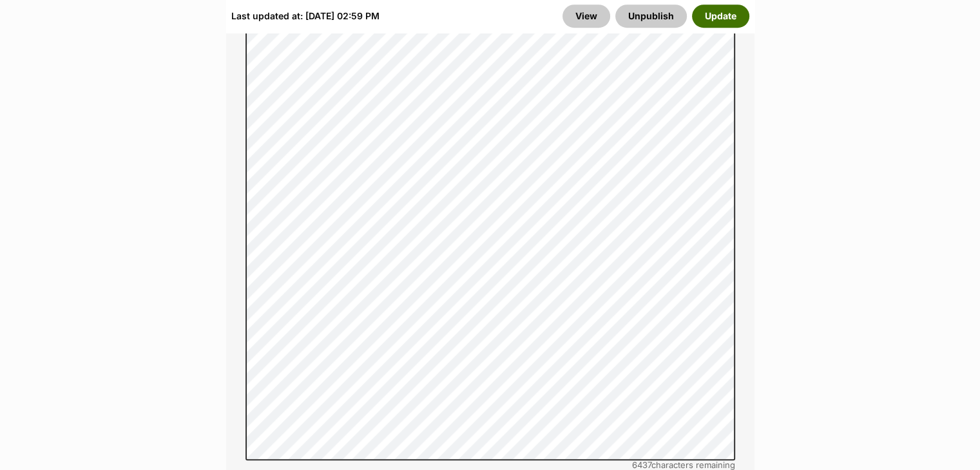
click at [721, 22] on button "Update" at bounding box center [720, 16] width 57 height 23
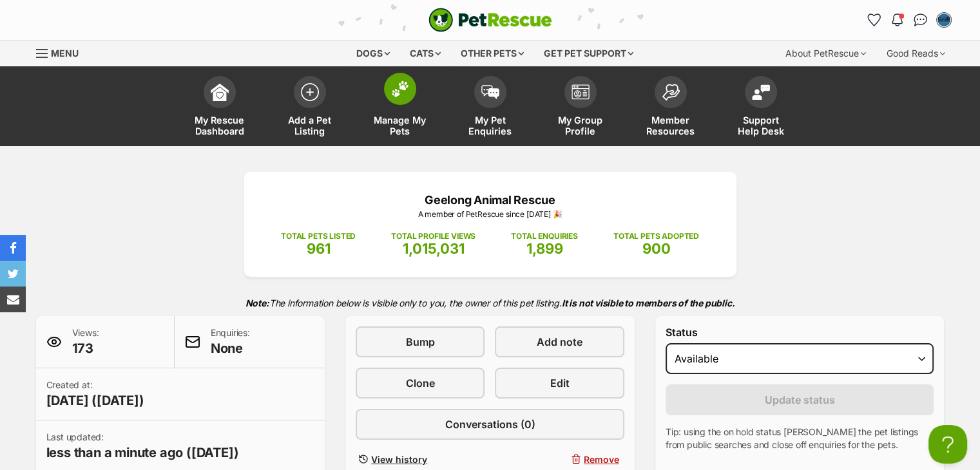
click at [396, 103] on span at bounding box center [400, 89] width 32 height 32
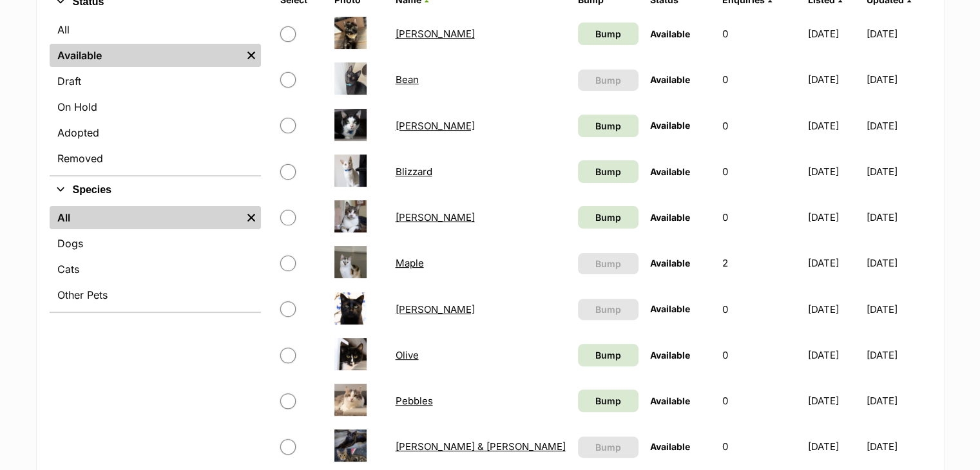
scroll to position [356, 0]
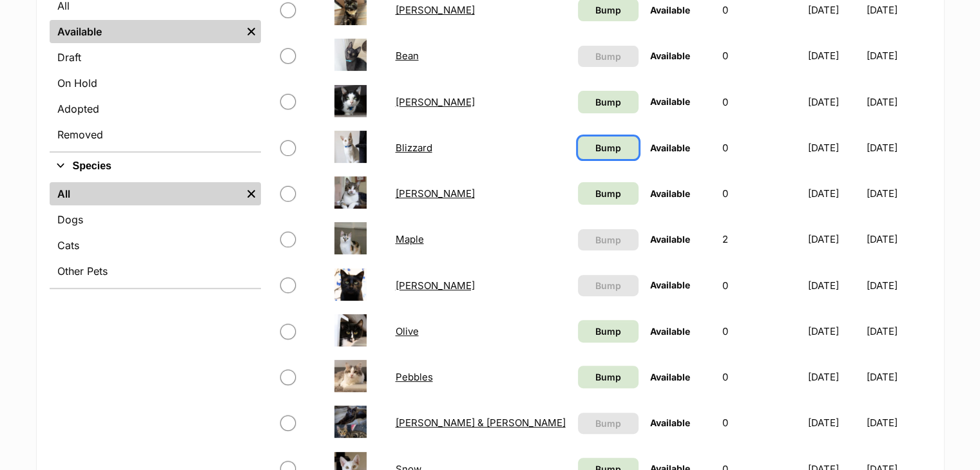
click at [595, 149] on span "Bump" at bounding box center [608, 148] width 26 height 14
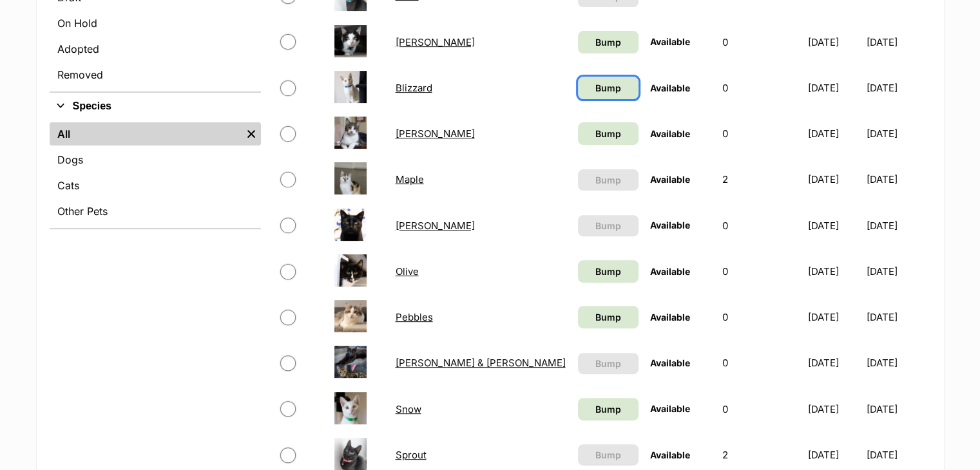
scroll to position [418, 0]
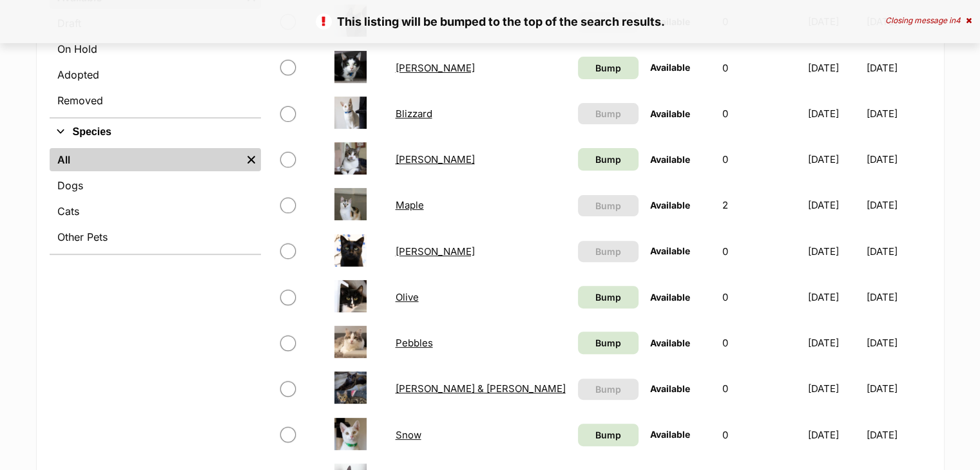
scroll to position [479, 0]
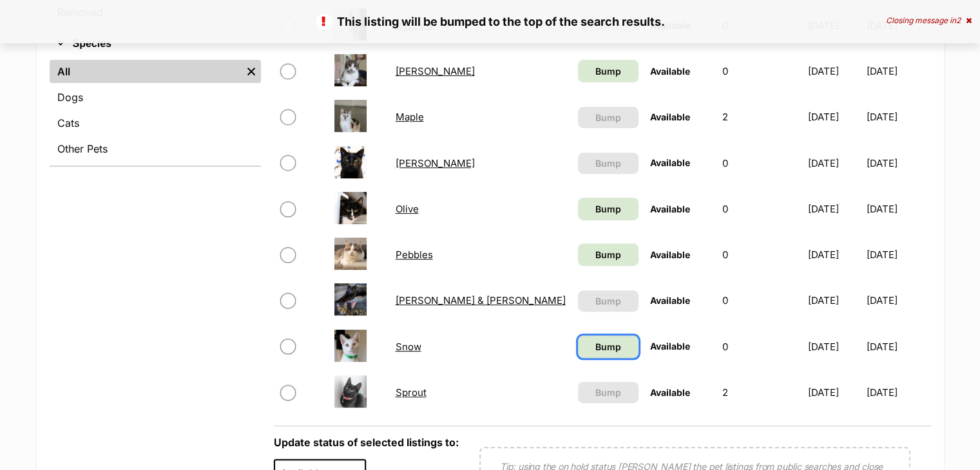
click at [595, 347] on span "Bump" at bounding box center [608, 347] width 26 height 14
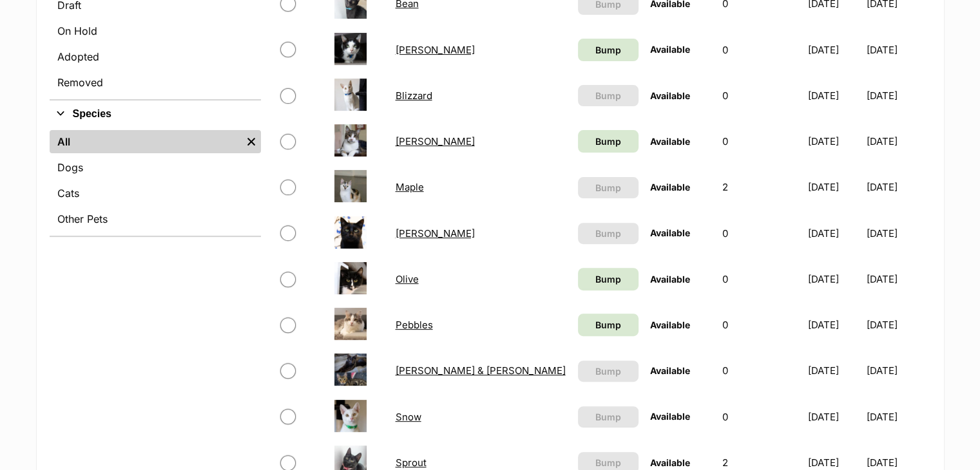
scroll to position [419, 0]
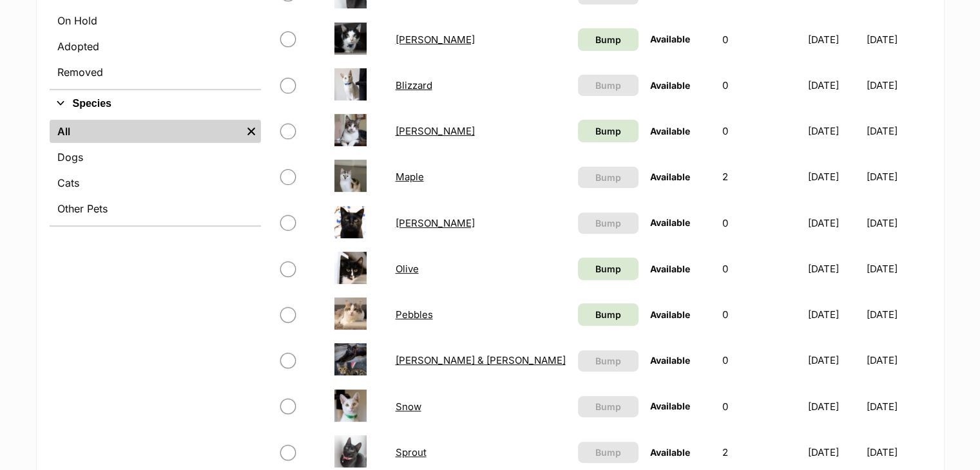
click at [404, 131] on link "[PERSON_NAME]" at bounding box center [434, 131] width 79 height 12
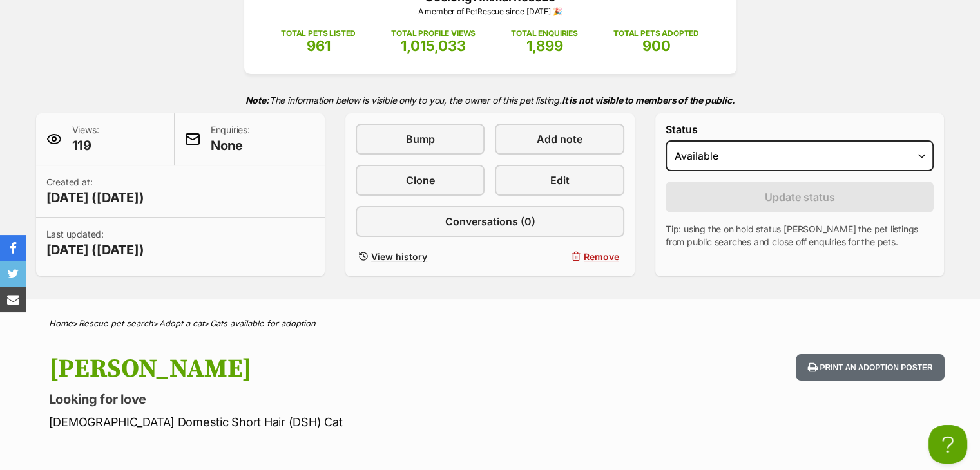
scroll to position [177, 0]
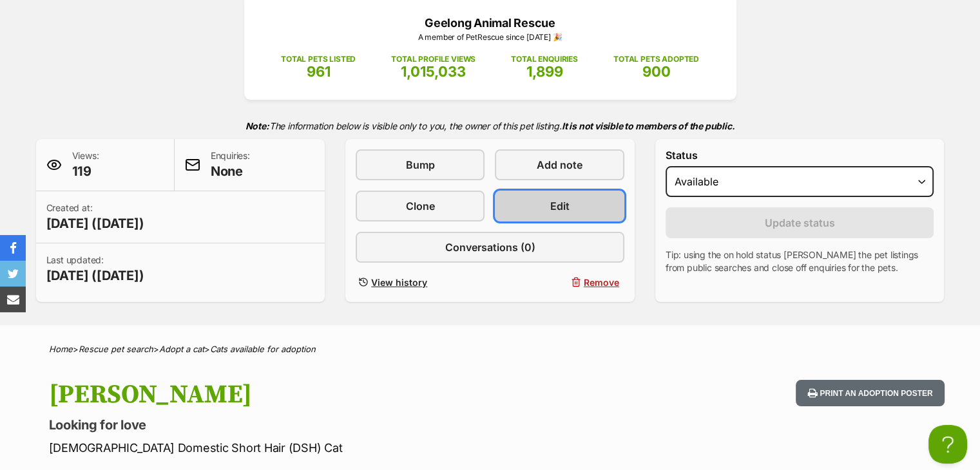
click at [568, 202] on span "Edit" at bounding box center [559, 205] width 19 height 15
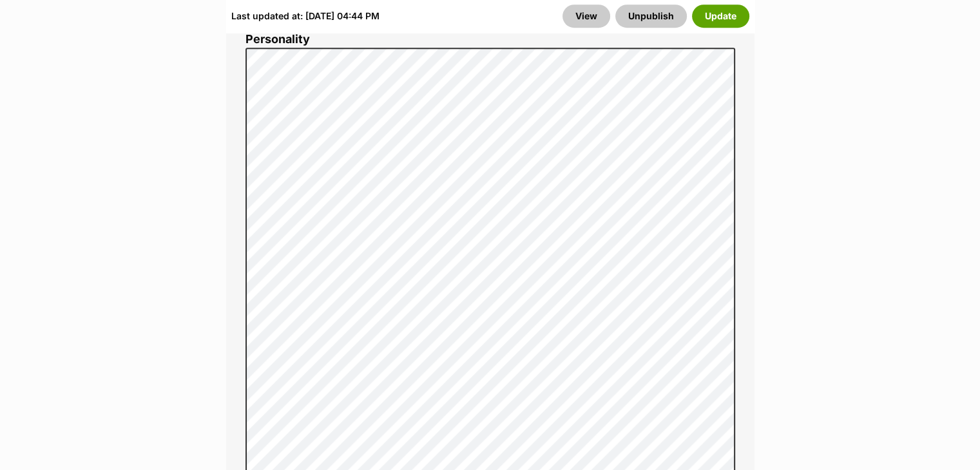
scroll to position [836, 0]
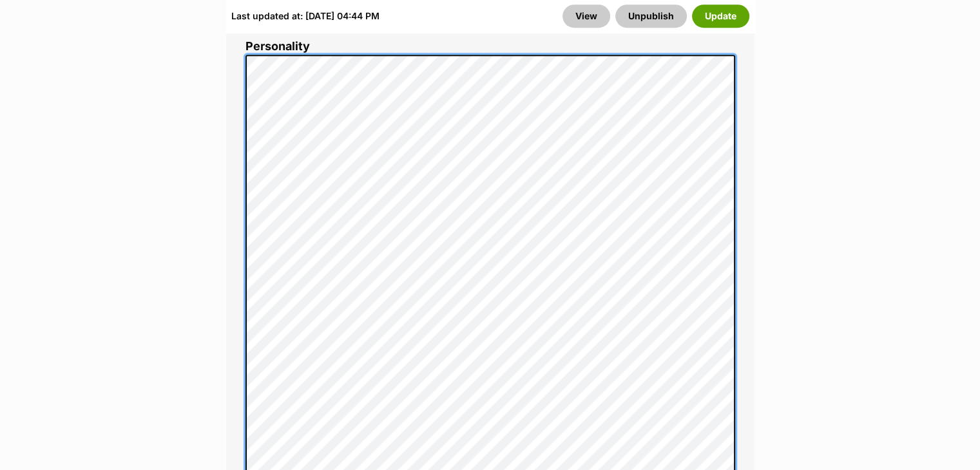
click at [237, 91] on div "About This Pet Name Henlo there, it looks like you might be using the pet name …" at bounding box center [490, 334] width 528 height 1238
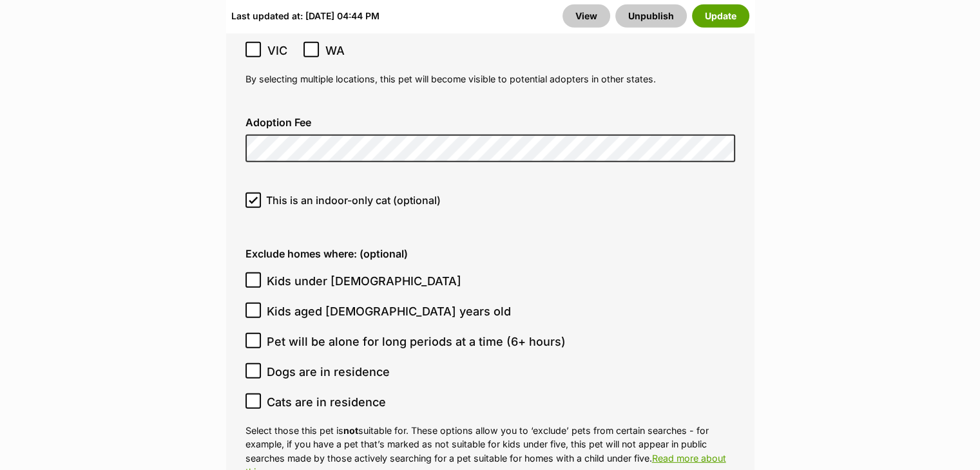
scroll to position [3648, 0]
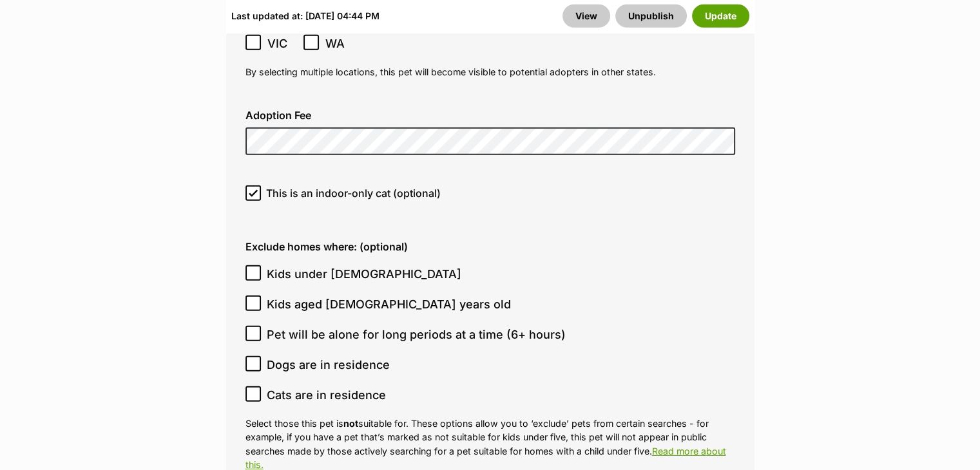
click at [327, 326] on span "Pet will be alone for long periods at a time (6+ hours)" at bounding box center [416, 334] width 299 height 17
click at [261, 326] on input "Pet will be alone for long periods at a time (6+ hours)" at bounding box center [252, 333] width 15 height 15
checkbox input "true"
click at [728, 18] on button "Update" at bounding box center [720, 16] width 57 height 23
